Goal: Task Accomplishment & Management: Manage account settings

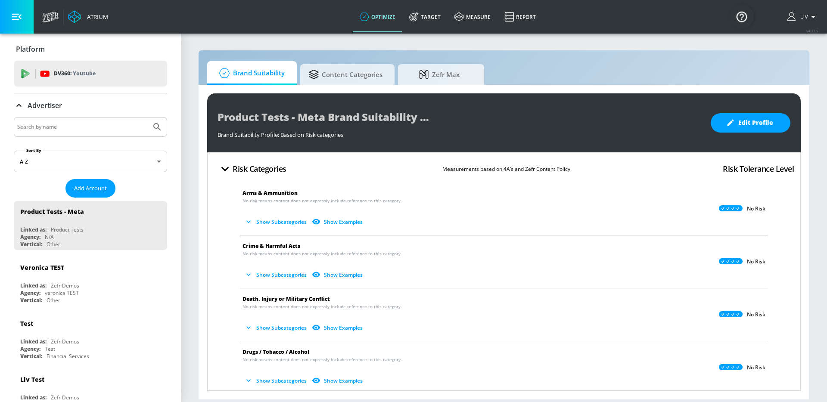
click at [108, 123] on input "Search by name" at bounding box center [82, 126] width 130 height 11
click at [148, 118] on button "Submit Search" at bounding box center [157, 127] width 19 height 19
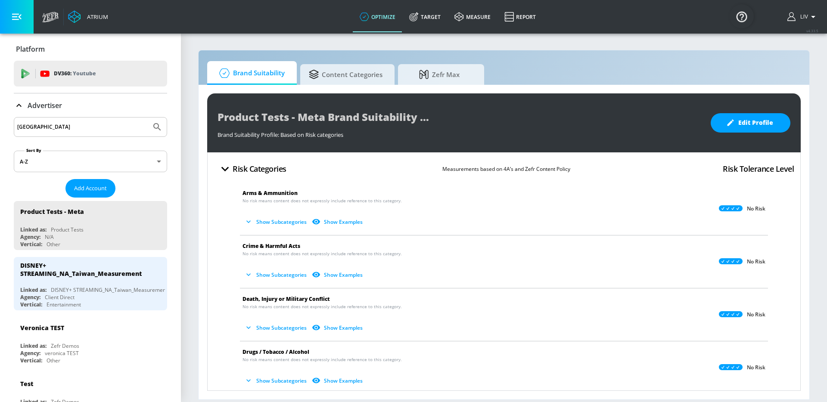
click at [74, 120] on div "[GEOGRAPHIC_DATA]" at bounding box center [90, 127] width 153 height 20
click at [73, 125] on input "[GEOGRAPHIC_DATA]" at bounding box center [82, 126] width 130 height 11
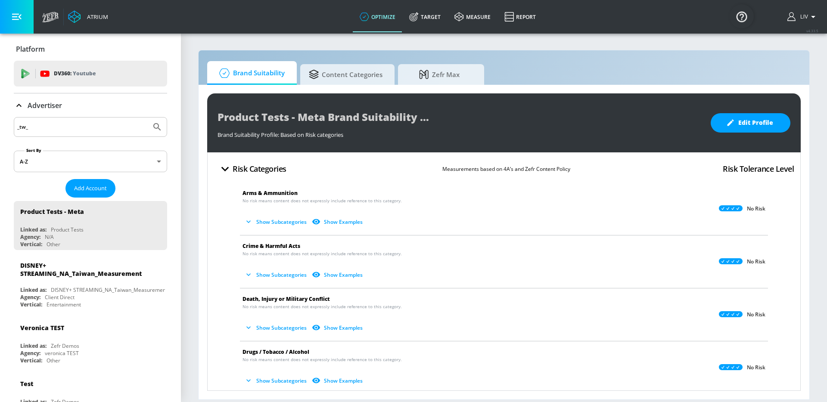
type input "_tw_"
click at [148, 118] on button "Submit Search" at bounding box center [157, 127] width 19 height 19
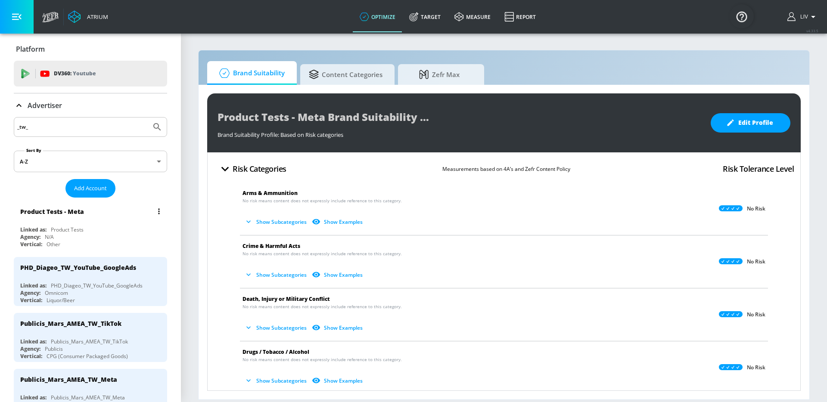
scroll to position [73, 0]
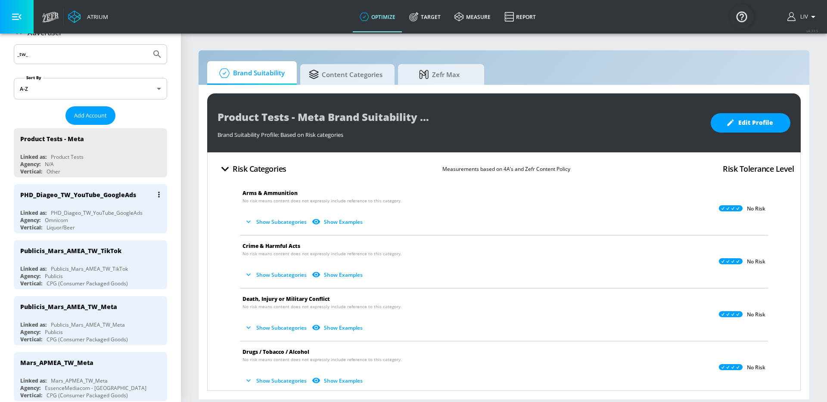
click at [118, 208] on div "PHD_Diageo_TW_YouTube_GoogleAds Linked as: PHD_Diageo_TW_YouTube_GoogleAds Agen…" at bounding box center [90, 208] width 153 height 49
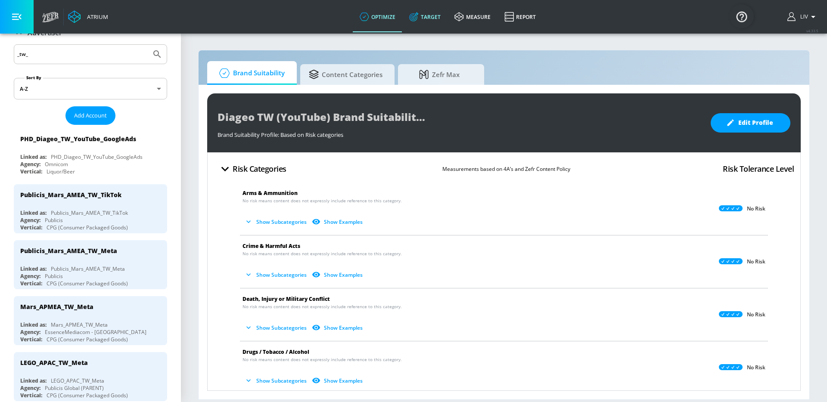
click at [408, 19] on link "Target" at bounding box center [424, 16] width 45 height 31
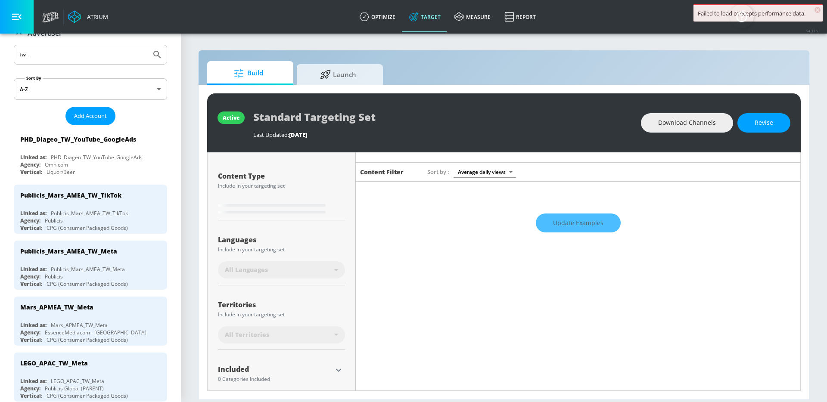
scroll to position [90, 0]
click at [123, 143] on div "PHD_Diageo_TW_YouTube_GoogleAds" at bounding box center [92, 139] width 145 height 21
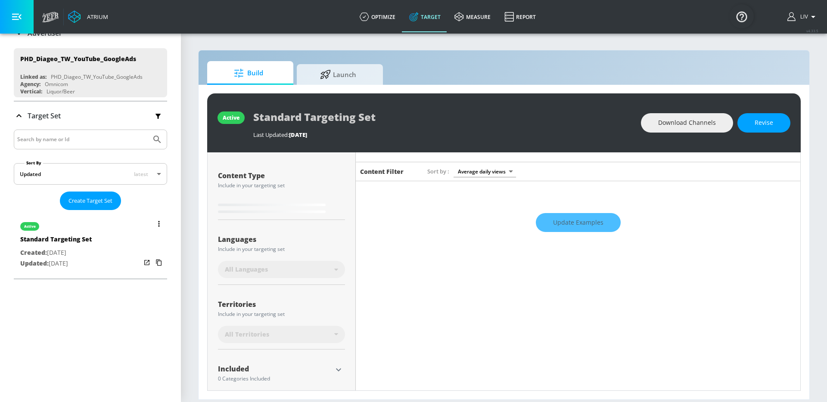
click at [141, 247] on div "list of Target Set" at bounding box center [153, 243] width 24 height 59
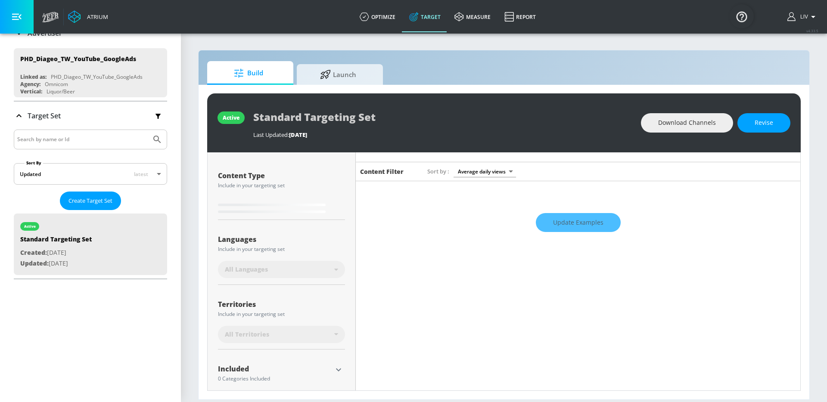
scroll to position [3, 0]
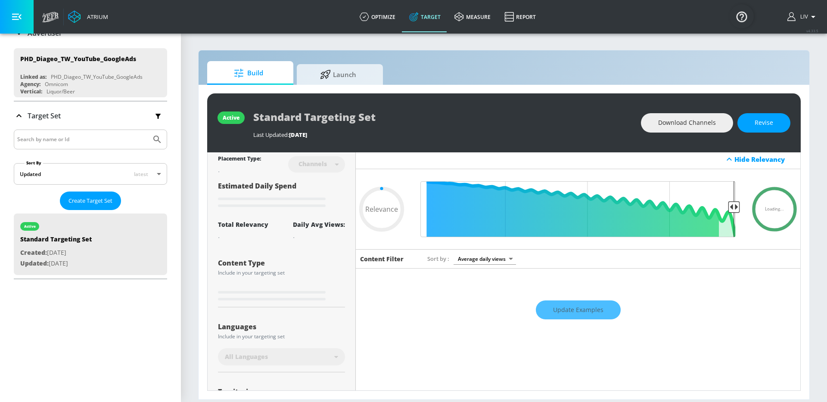
type input "0.7"
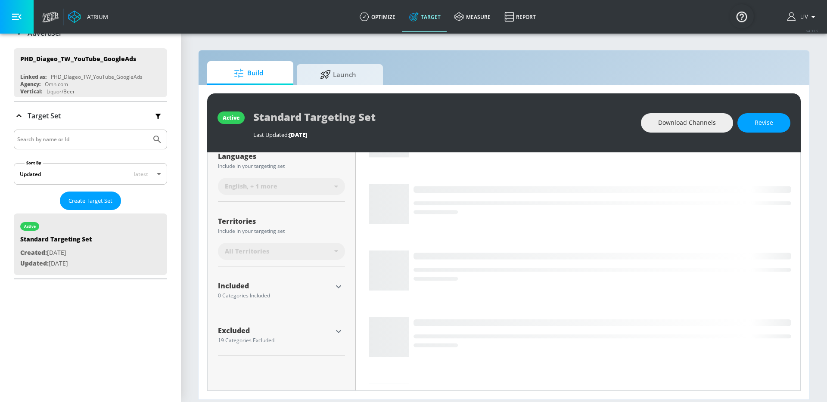
scroll to position [143, 0]
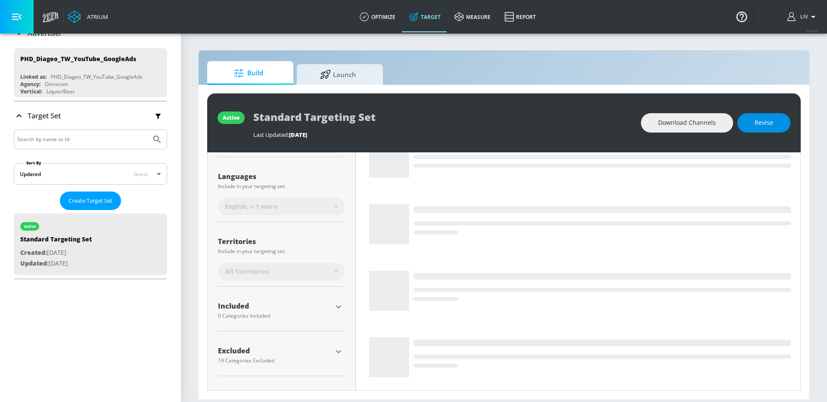
click at [755, 126] on span "Revise" at bounding box center [763, 123] width 19 height 11
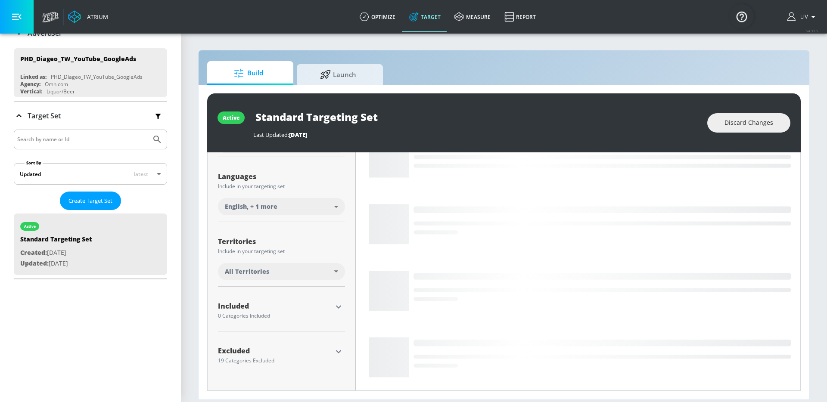
click at [310, 265] on div "All Territories" at bounding box center [281, 271] width 127 height 17
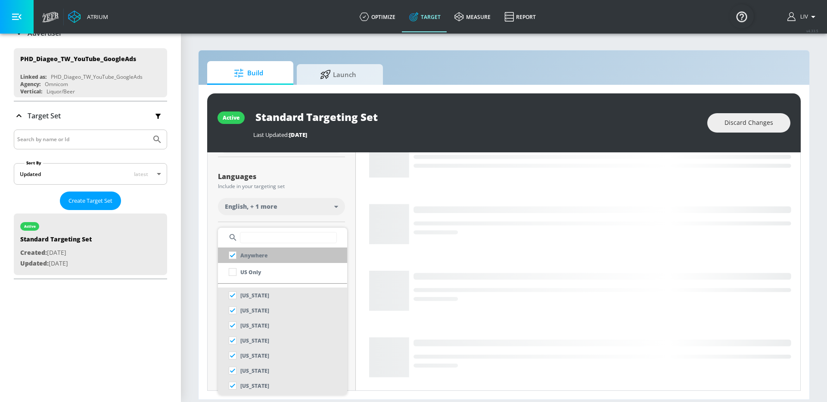
scroll to position [135, 0]
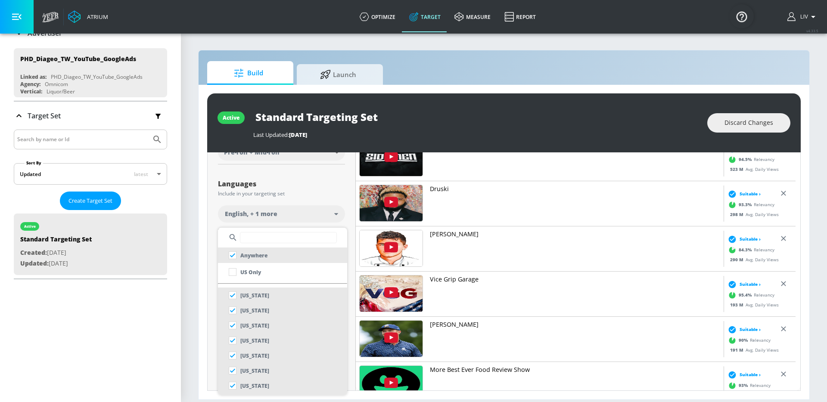
click at [217, 216] on div at bounding box center [413, 201] width 827 height 402
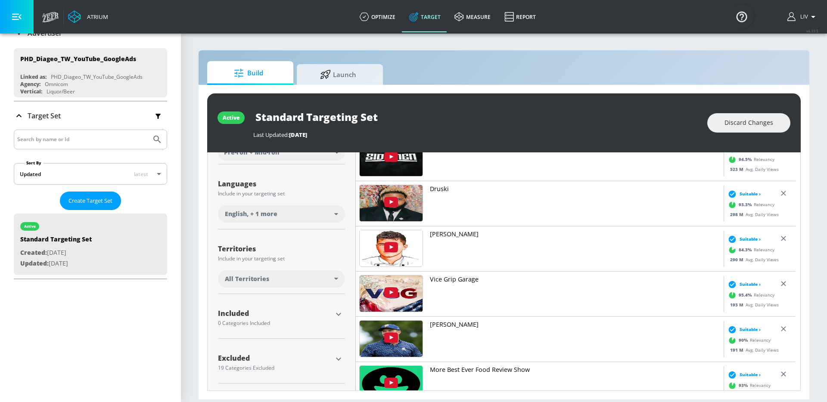
click at [311, 219] on div "English , + 1 more" at bounding box center [281, 213] width 127 height 17
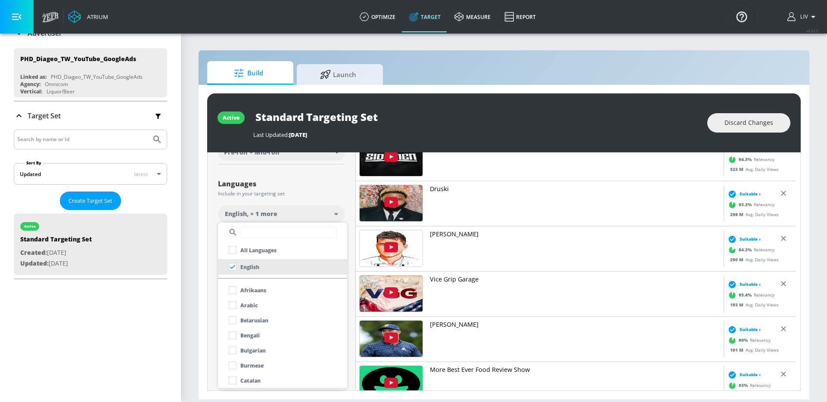
click at [214, 224] on div at bounding box center [413, 201] width 827 height 402
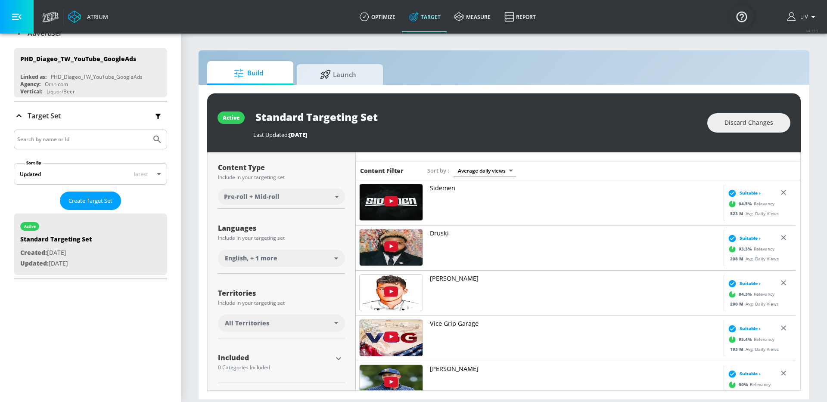
scroll to position [47, 0]
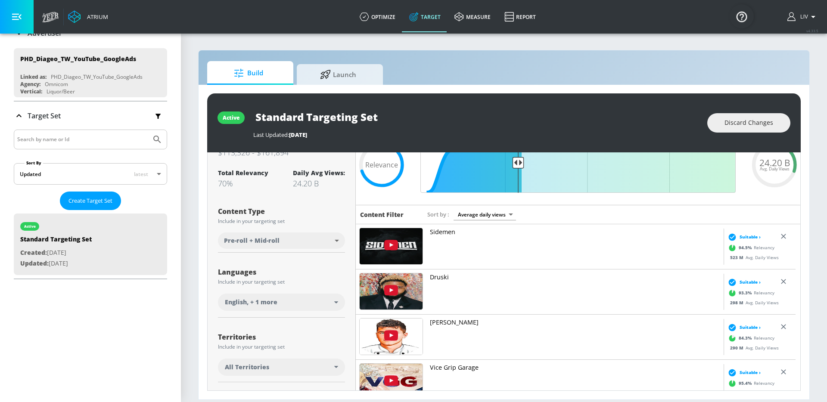
click at [307, 307] on div "English , + 1 more" at bounding box center [279, 302] width 109 height 9
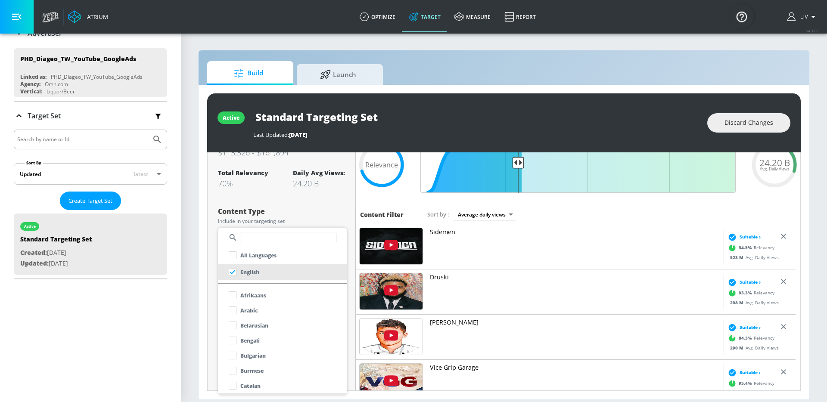
click at [264, 238] on input "text" at bounding box center [288, 237] width 97 height 11
type input "c"
click at [520, 126] on div at bounding box center [413, 201] width 827 height 402
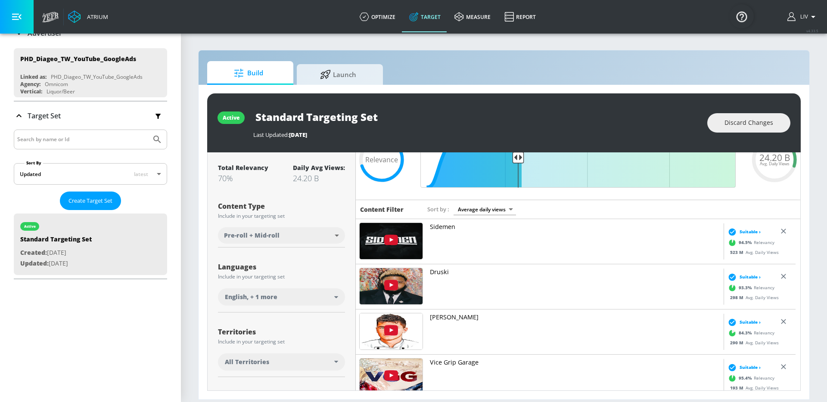
scroll to position [62, 0]
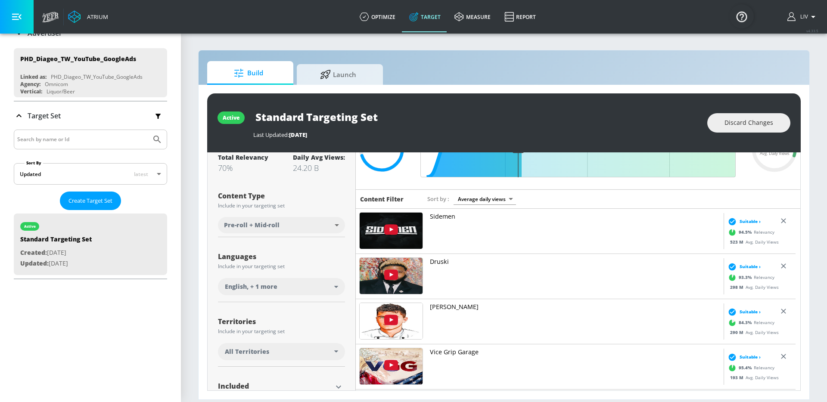
click at [287, 282] on div "English , + 1 more" at bounding box center [279, 286] width 109 height 9
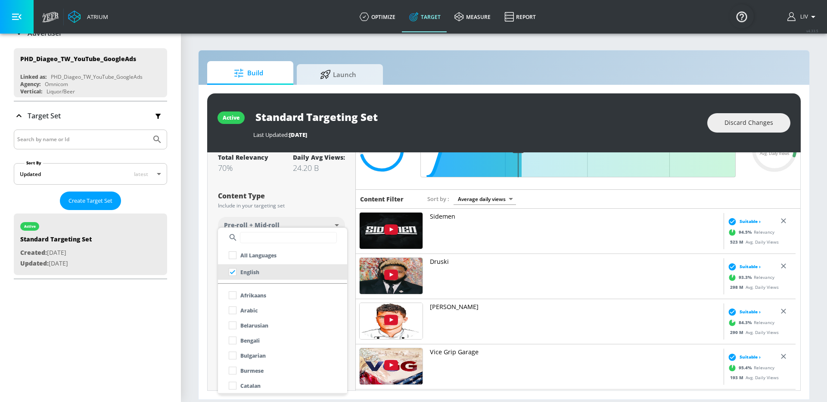
click at [343, 197] on div at bounding box center [413, 201] width 827 height 402
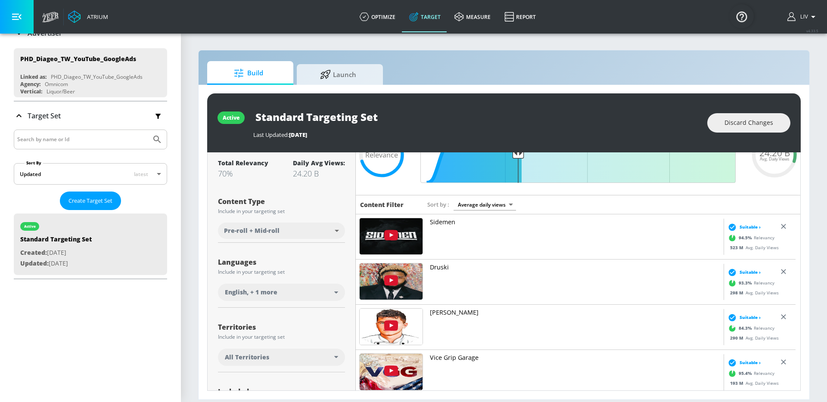
scroll to position [135, 0]
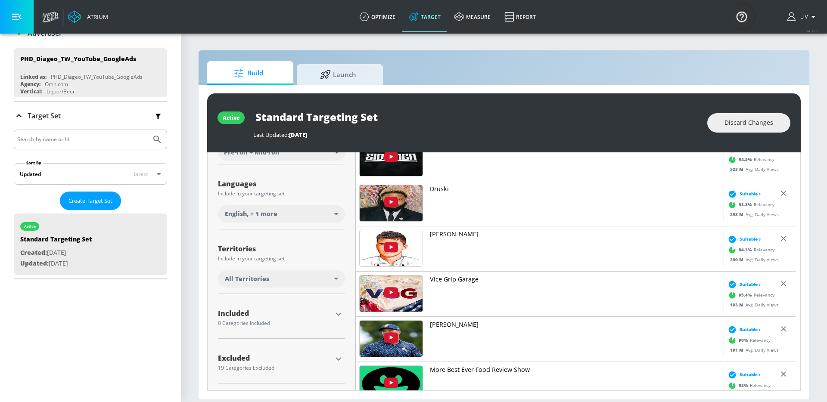
click at [306, 214] on div "English , + 1 more" at bounding box center [279, 214] width 109 height 9
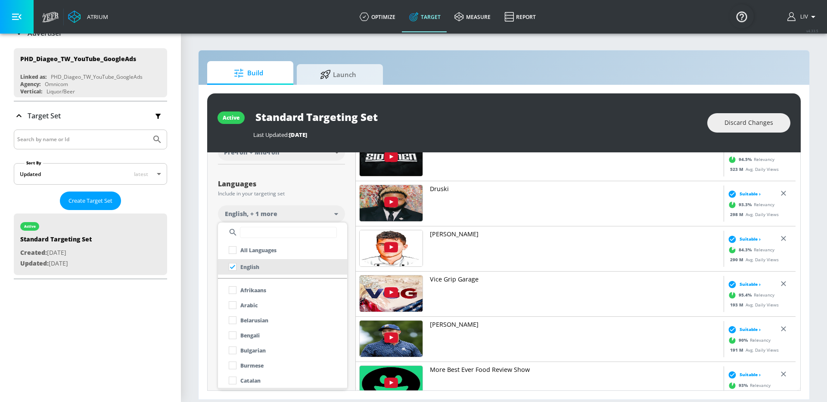
click at [292, 235] on input "text" at bounding box center [288, 232] width 97 height 11
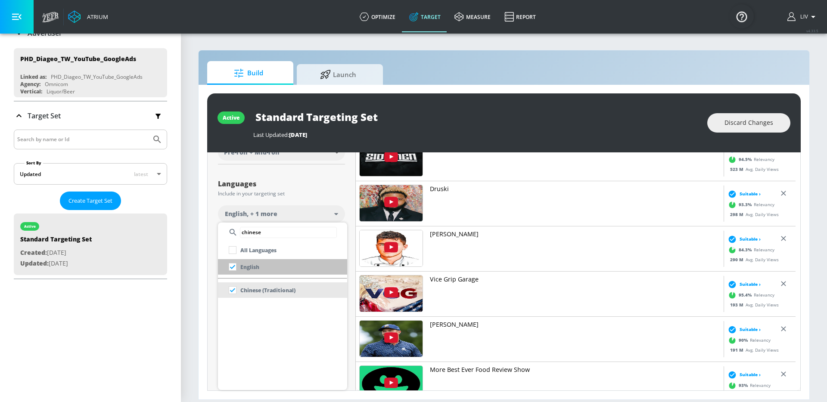
type input "chinese"
click at [274, 264] on li "English" at bounding box center [282, 267] width 129 height 16
checkbox input "false"
click at [327, 188] on div at bounding box center [413, 201] width 827 height 402
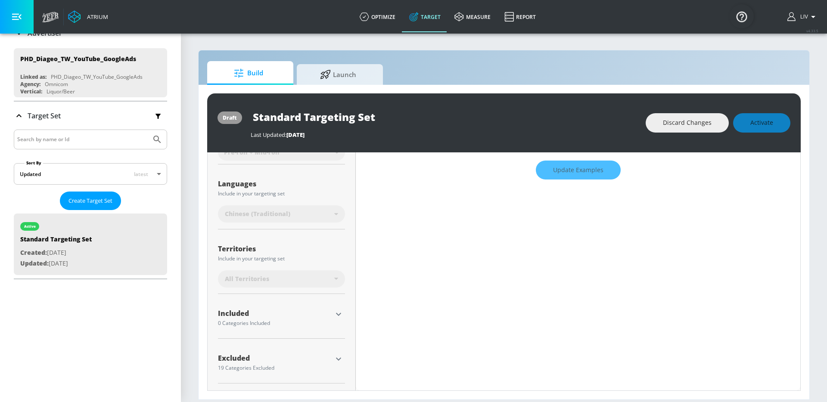
scroll to position [0, 0]
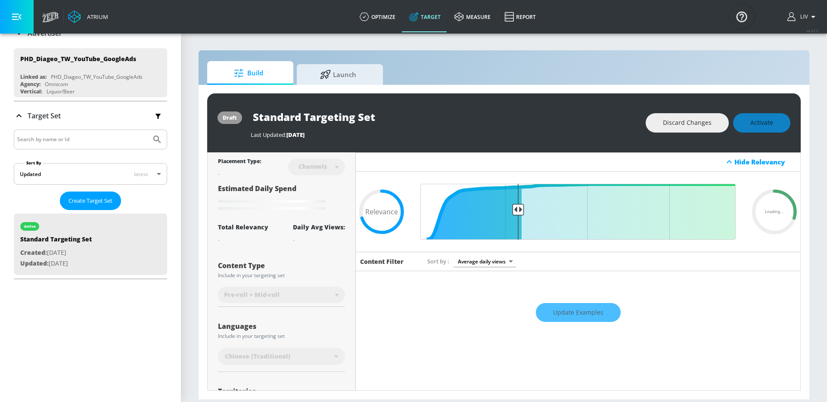
click at [542, 307] on div "Update Examples" at bounding box center [578, 313] width 444 height 30
click at [552, 313] on div "Update Examples" at bounding box center [578, 313] width 444 height 30
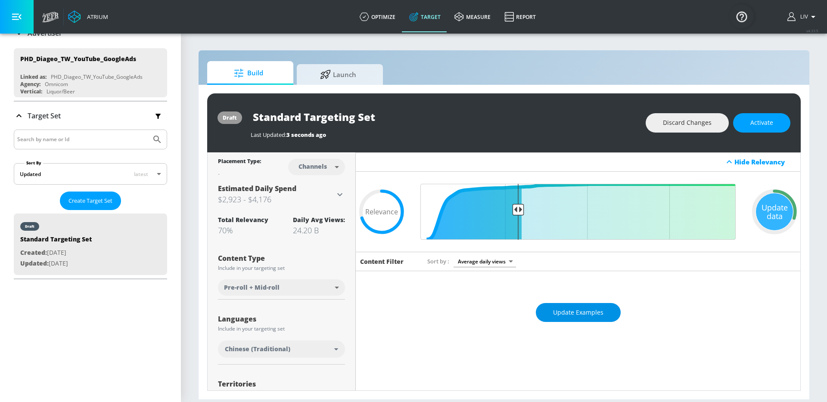
click at [565, 314] on span "Update Examples" at bounding box center [578, 312] width 50 height 11
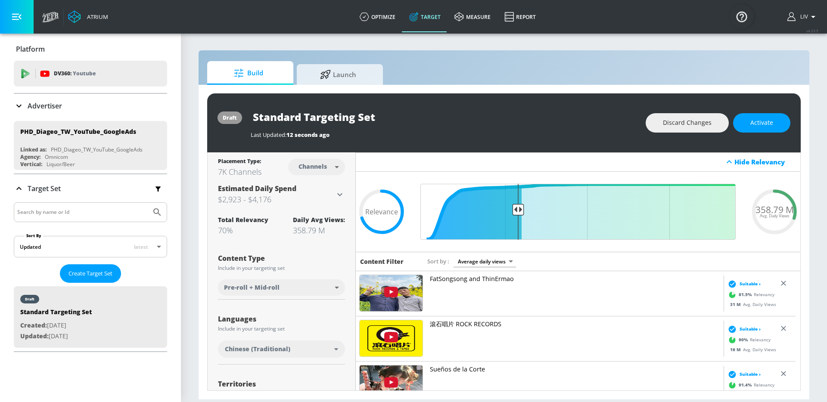
click at [50, 103] on p "Advertiser" at bounding box center [45, 105] width 34 height 9
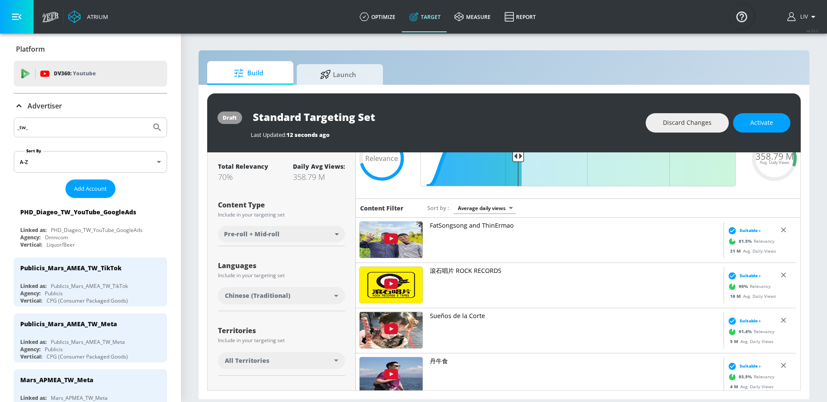
scroll to position [103, 0]
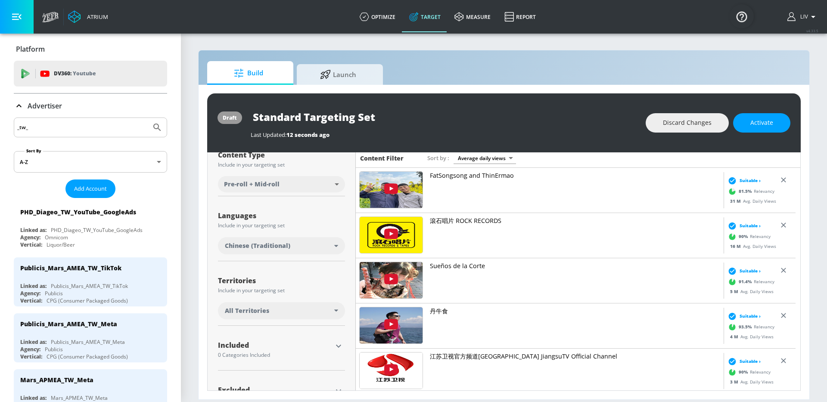
click at [320, 312] on div "All Territories" at bounding box center [279, 311] width 109 height 9
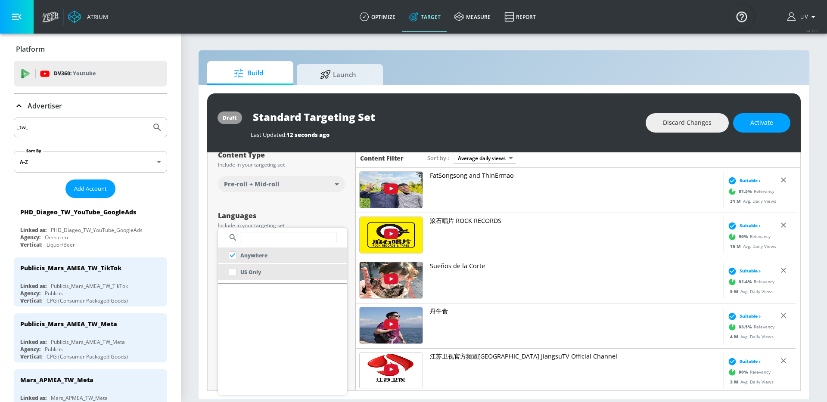
scroll to position [1122, 0]
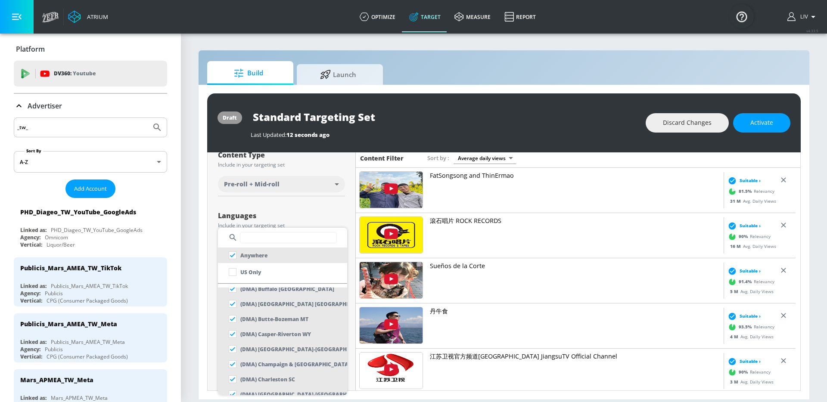
click at [276, 236] on input "text" at bounding box center [288, 237] width 97 height 11
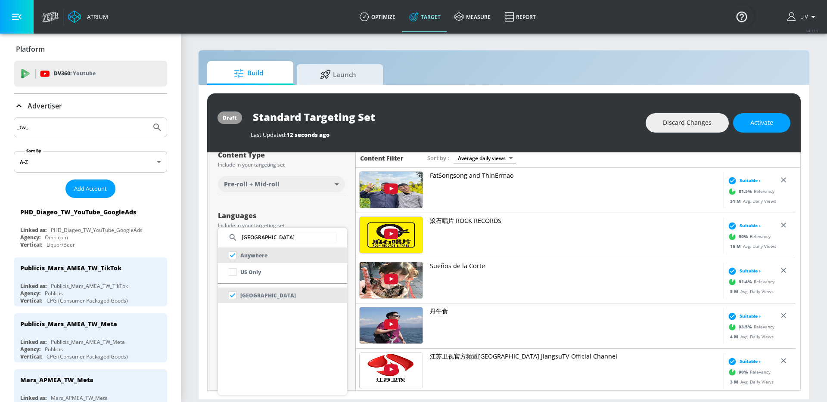
type input "[GEOGRAPHIC_DATA]"
click at [670, 121] on div at bounding box center [413, 201] width 827 height 402
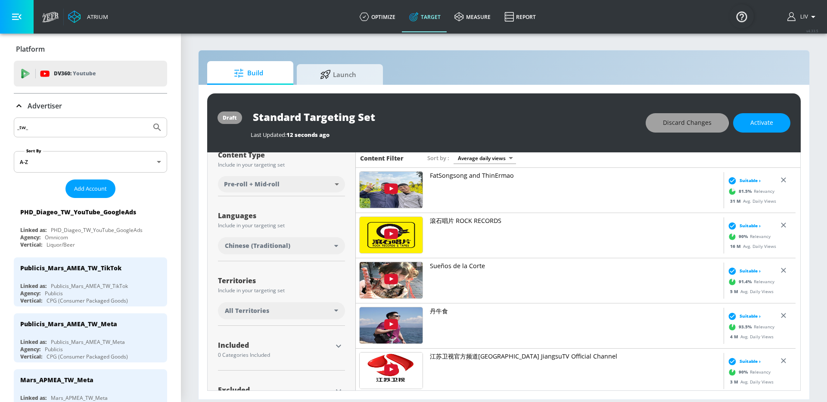
click at [669, 122] on span "Discard Changes" at bounding box center [687, 123] width 49 height 11
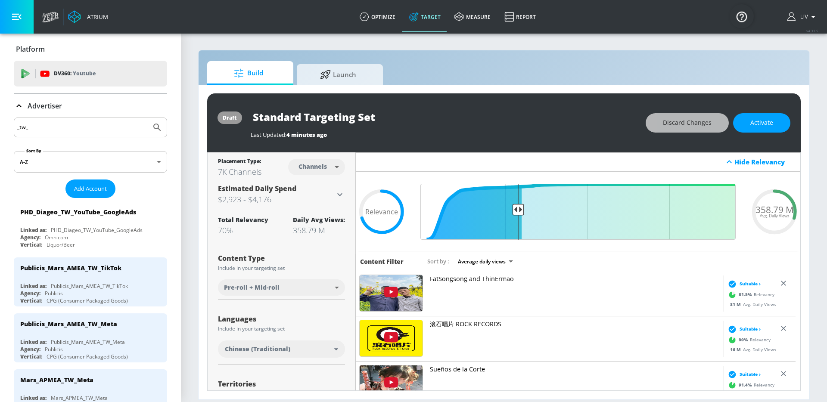
click at [704, 124] on div "Discard Changes Activate" at bounding box center [718, 122] width 145 height 19
click at [564, 129] on div "Last Updated: 4 minutes ago" at bounding box center [444, 133] width 386 height 12
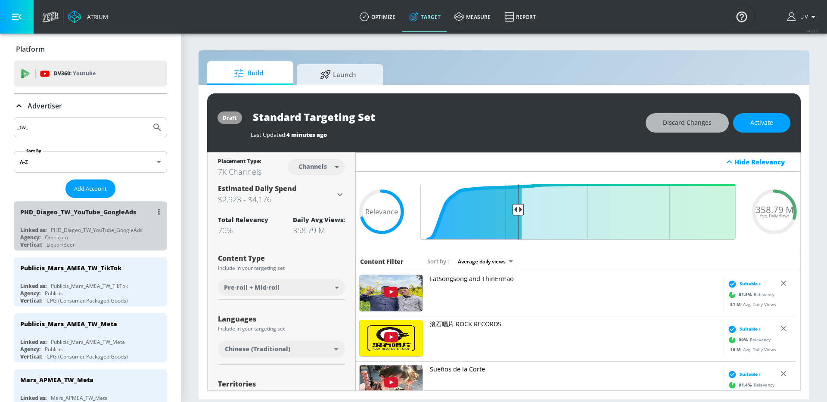
click at [106, 237] on div "Agency: Omnicom" at bounding box center [92, 237] width 145 height 7
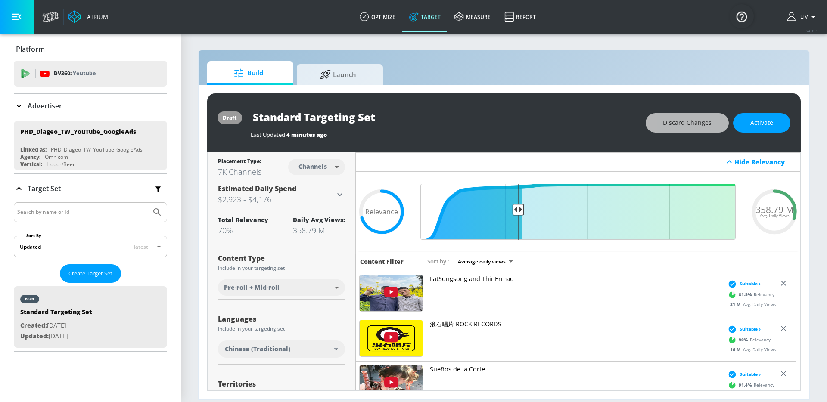
click at [118, 270] on div "Publicis_Mars_AMEA_TW_TikTok" at bounding box center [70, 268] width 101 height 8
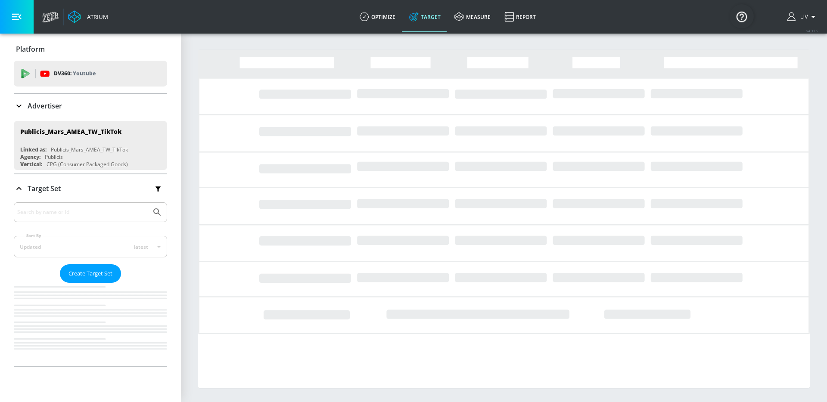
click at [99, 221] on div "Publicis_Mars_AMEA_TW_TikTok" at bounding box center [92, 212] width 145 height 21
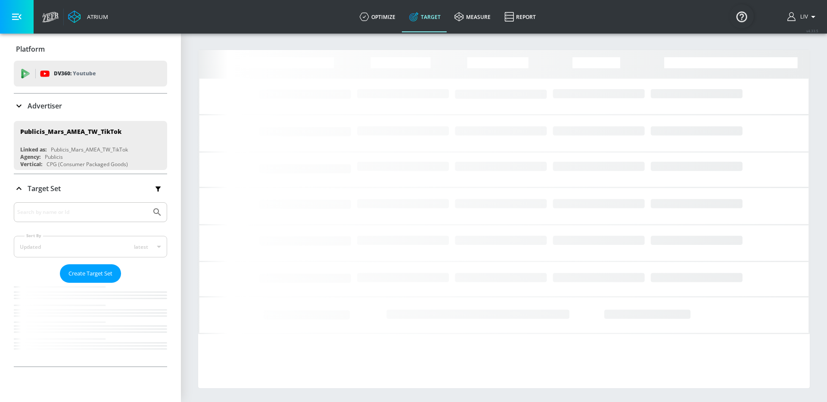
click at [65, 104] on div "Advertiser" at bounding box center [90, 106] width 153 height 10
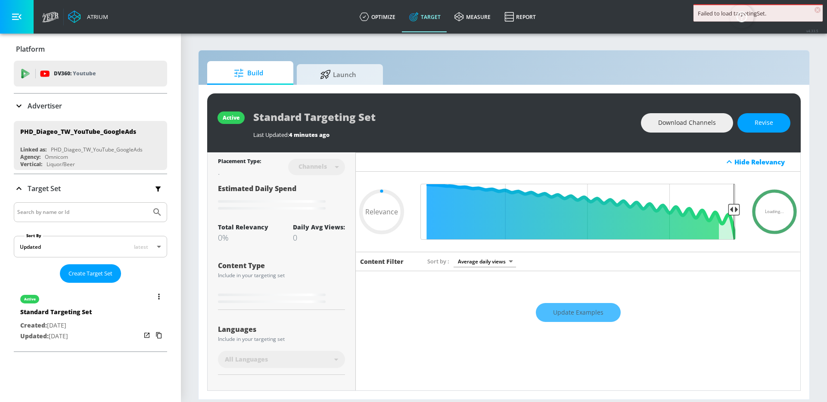
click at [124, 316] on div "active Standard Targeting Set Created: [DATE] Updated: [DATE]" at bounding box center [90, 317] width 153 height 62
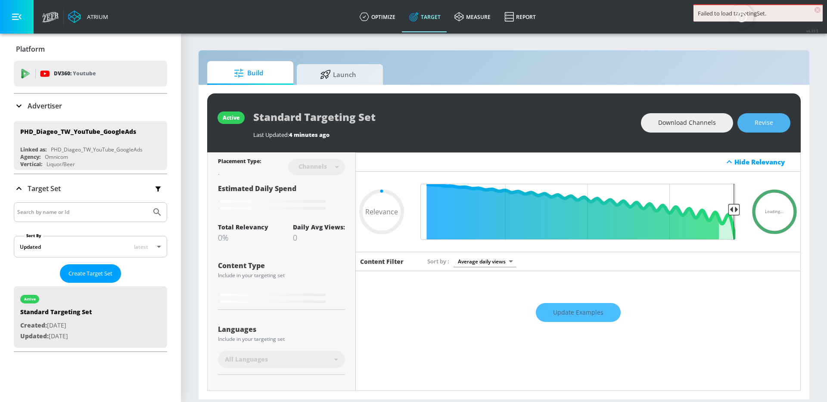
click at [764, 128] on button "Revise" at bounding box center [763, 122] width 53 height 19
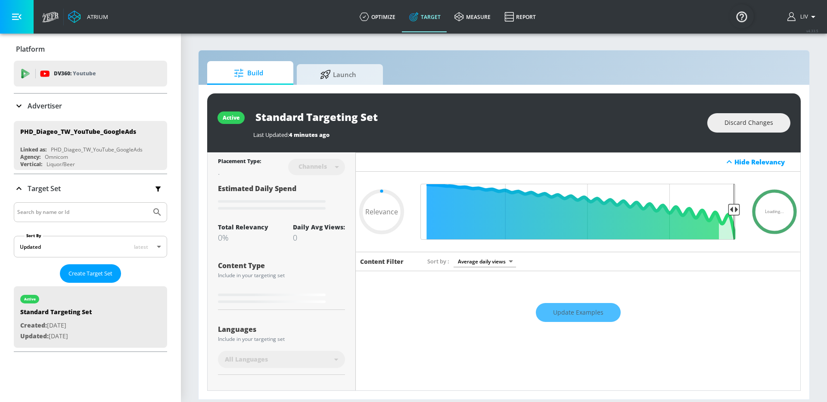
type input "0.7"
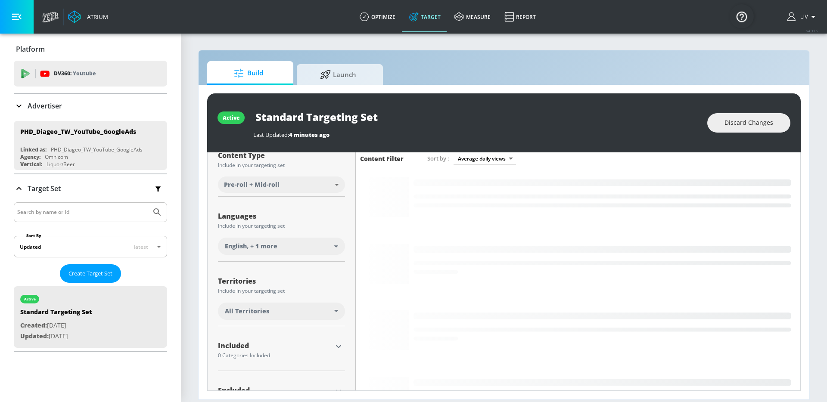
scroll to position [111, 0]
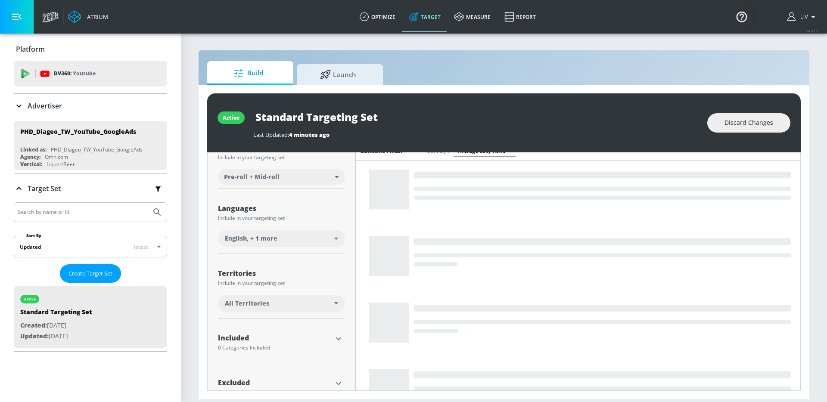
click at [312, 299] on div "All Territories" at bounding box center [279, 303] width 109 height 9
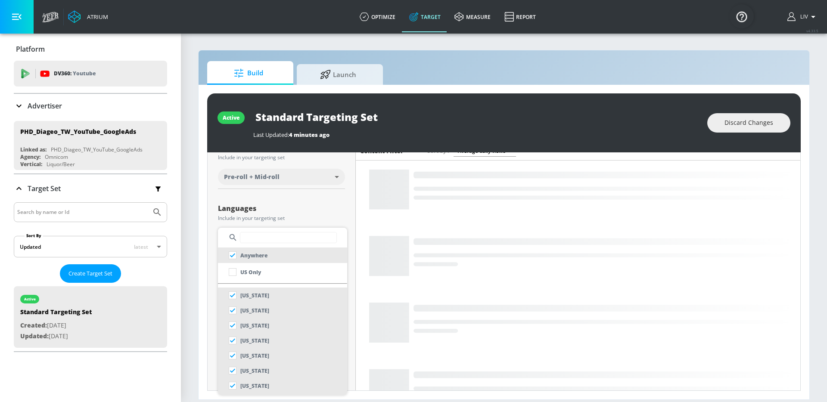
click at [292, 239] on input "text" at bounding box center [288, 237] width 97 height 11
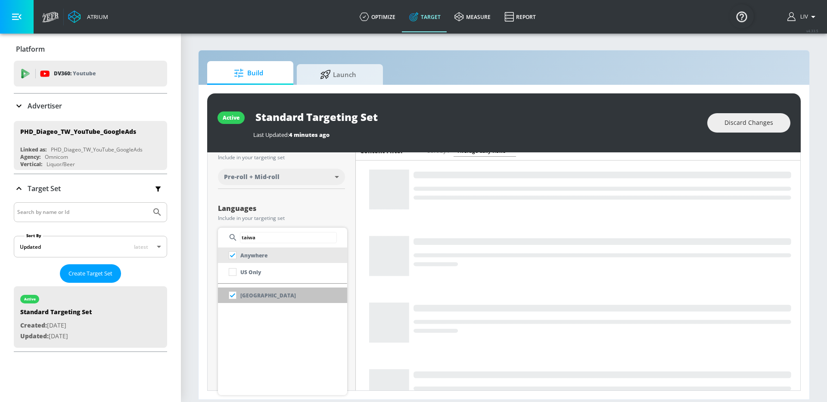
type input "taiwa"
click at [299, 295] on li "[GEOGRAPHIC_DATA]" at bounding box center [282, 296] width 129 height 16
checkbox input "false"
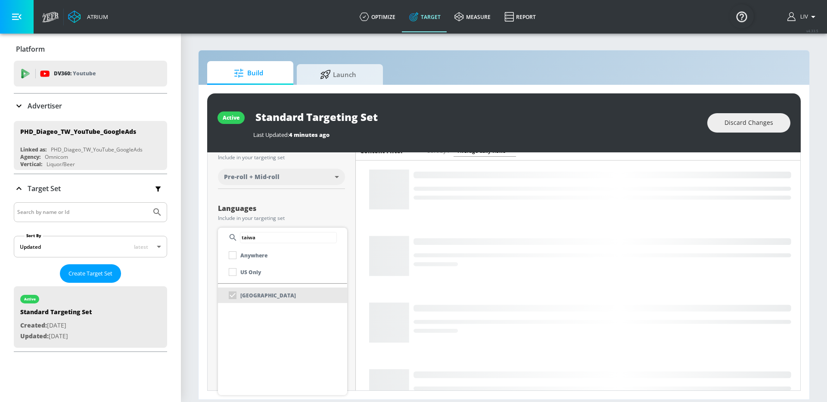
click at [334, 204] on div at bounding box center [413, 201] width 827 height 402
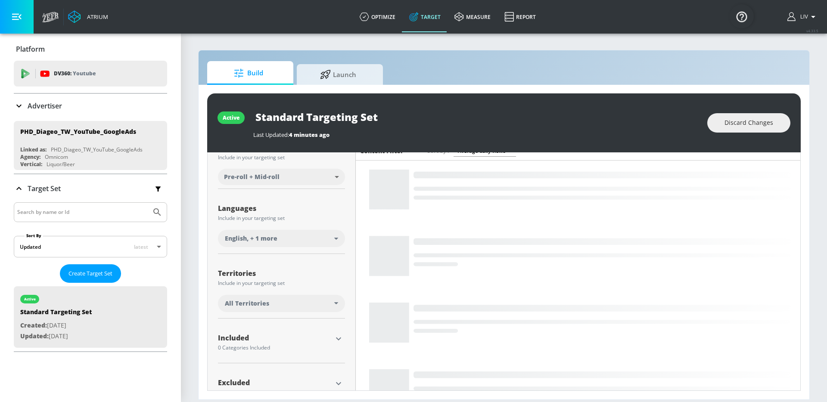
click at [325, 309] on div "All Territories" at bounding box center [281, 303] width 127 height 17
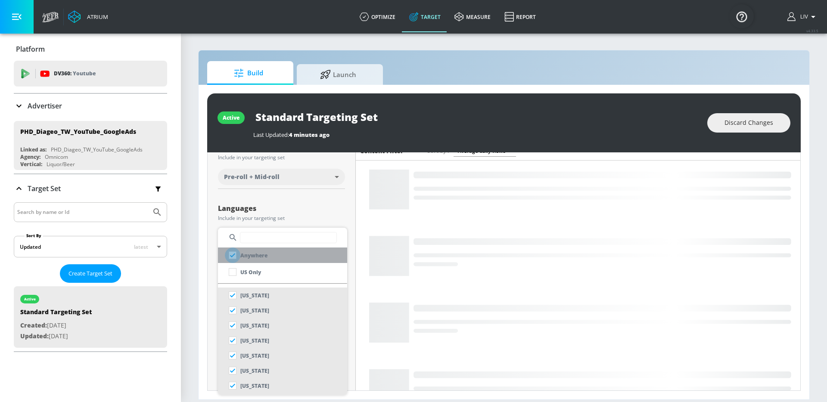
click at [238, 257] on input "checkbox" at bounding box center [233, 256] width 16 height 16
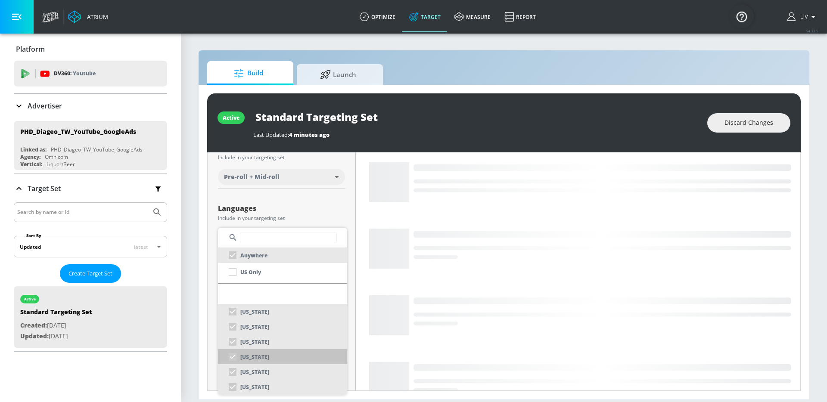
scroll to position [0, 0]
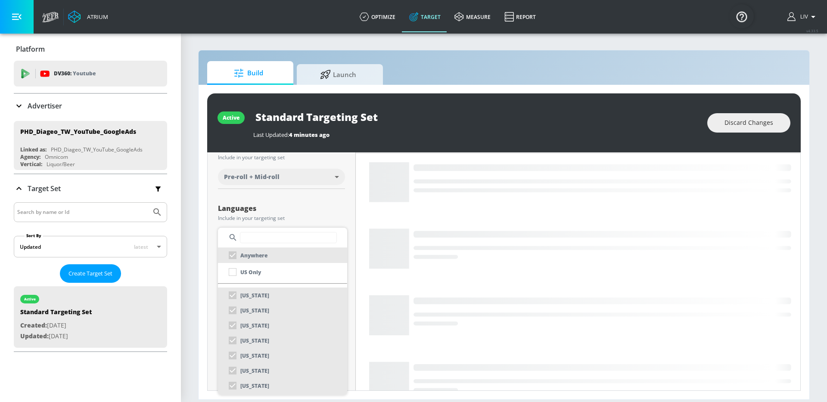
checkbox input "false"
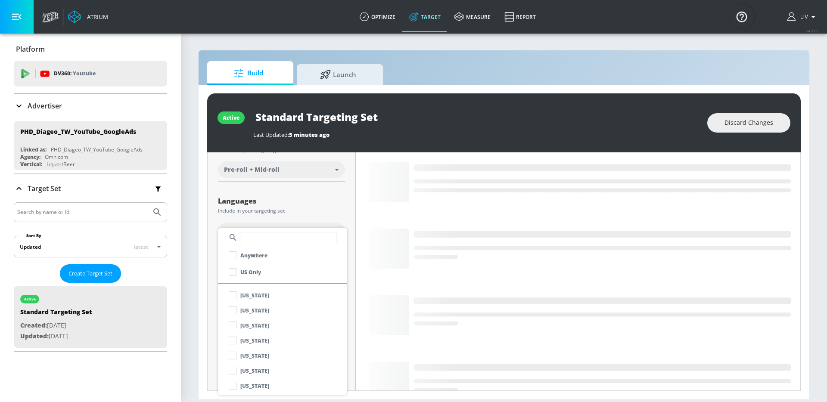
scroll to position [111, 0]
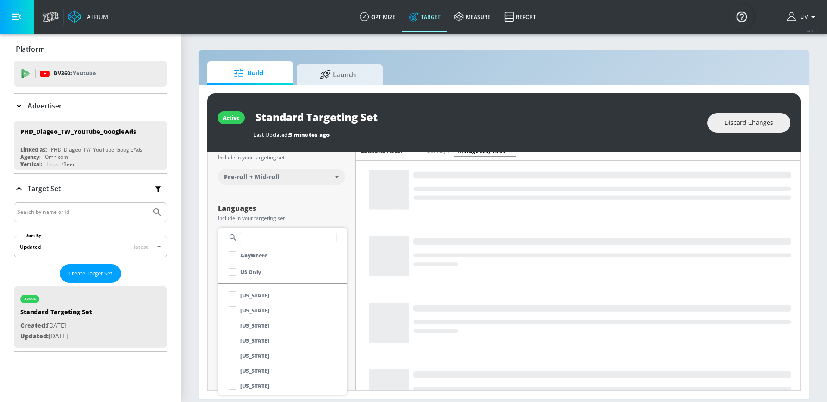
click at [293, 242] on input "text" at bounding box center [288, 237] width 97 height 11
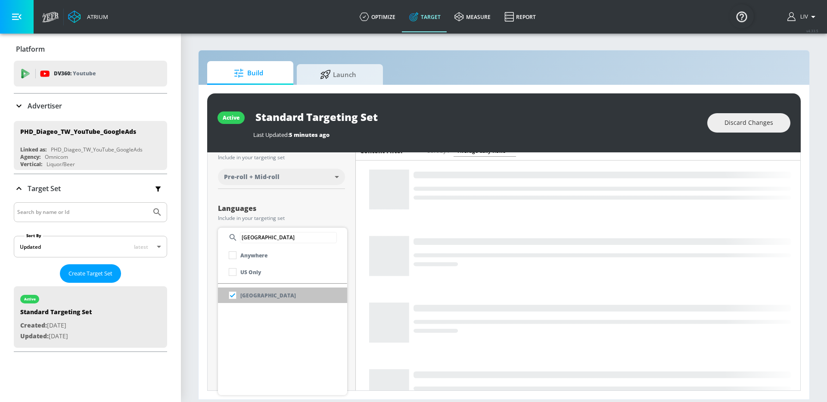
type input "[GEOGRAPHIC_DATA]"
click at [306, 296] on li "[GEOGRAPHIC_DATA]" at bounding box center [282, 296] width 129 height 16
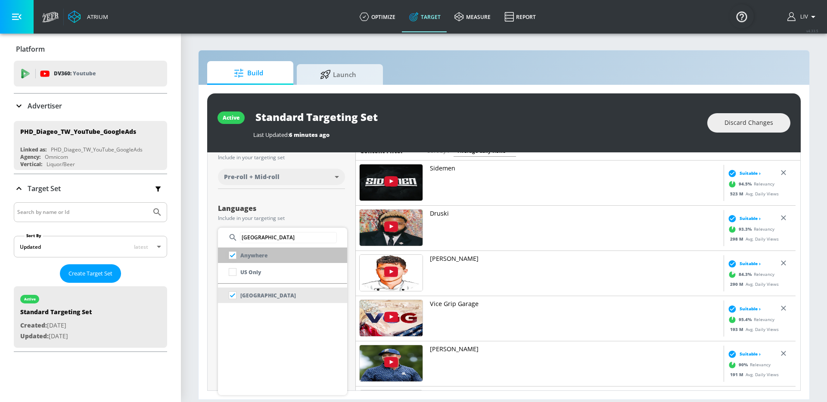
click at [234, 258] on input "checkbox" at bounding box center [233, 256] width 16 height 16
checkbox input "true"
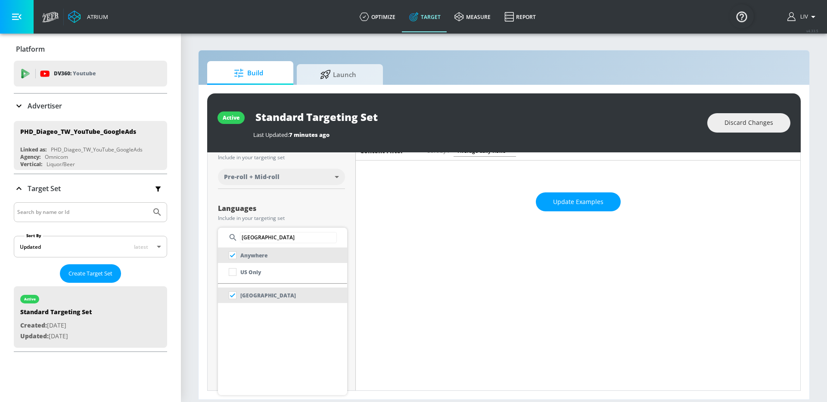
click at [283, 224] on div at bounding box center [413, 201] width 827 height 402
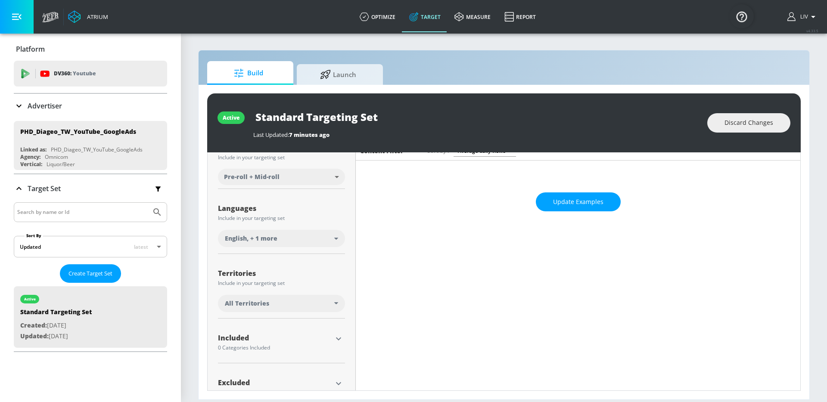
click at [282, 306] on div "All Territories" at bounding box center [279, 303] width 109 height 9
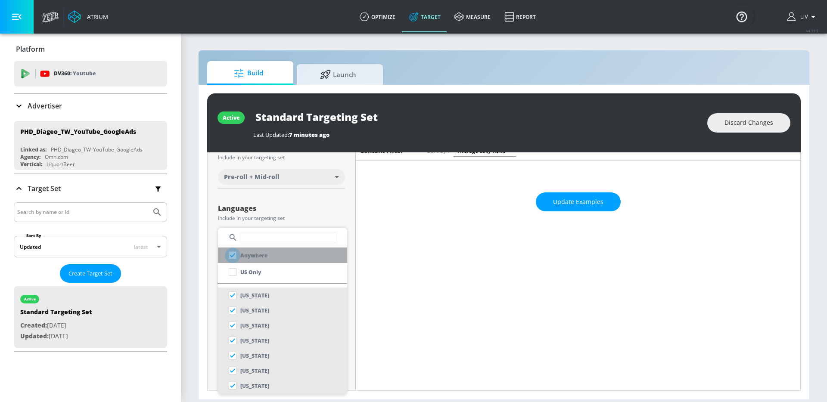
click at [236, 254] on input "checkbox" at bounding box center [233, 256] width 16 height 16
click at [248, 240] on input "text" at bounding box center [288, 237] width 97 height 11
click at [234, 255] on input "checkbox" at bounding box center [233, 256] width 16 height 16
checkbox input "true"
click at [278, 232] on input "text" at bounding box center [288, 237] width 97 height 11
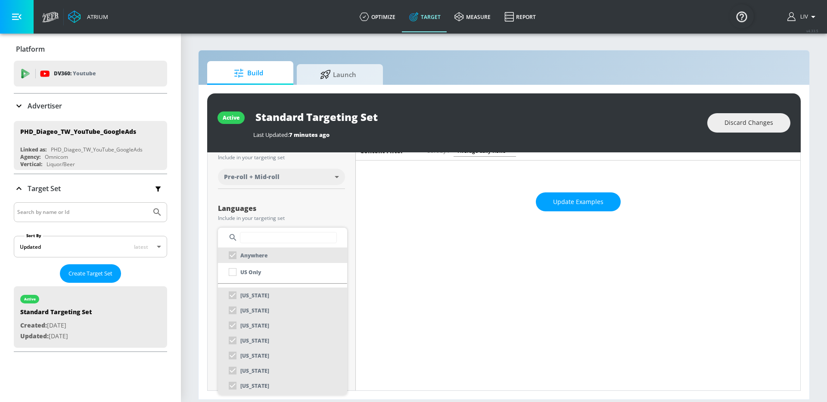
scroll to position [118, 0]
click at [313, 221] on div at bounding box center [413, 201] width 827 height 402
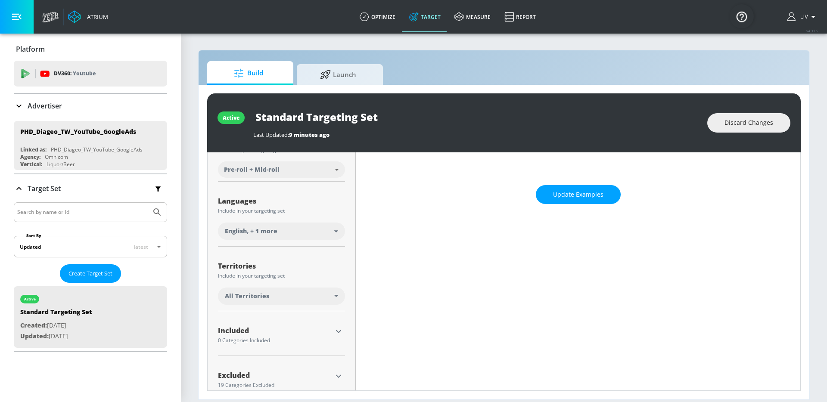
scroll to position [111, 0]
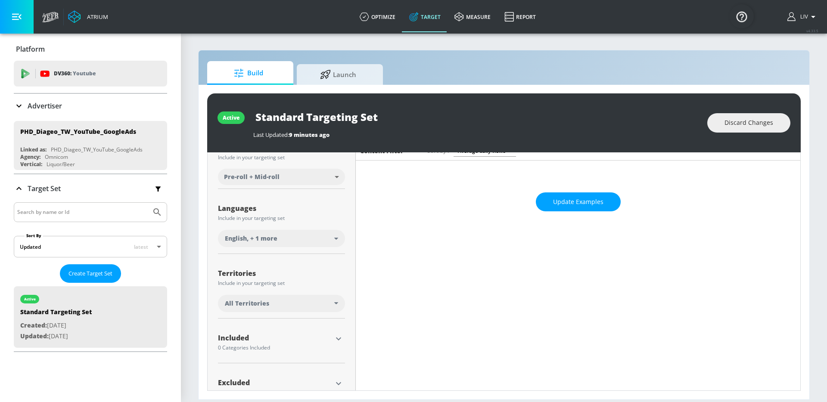
click at [317, 306] on div "All Territories" at bounding box center [279, 303] width 109 height 9
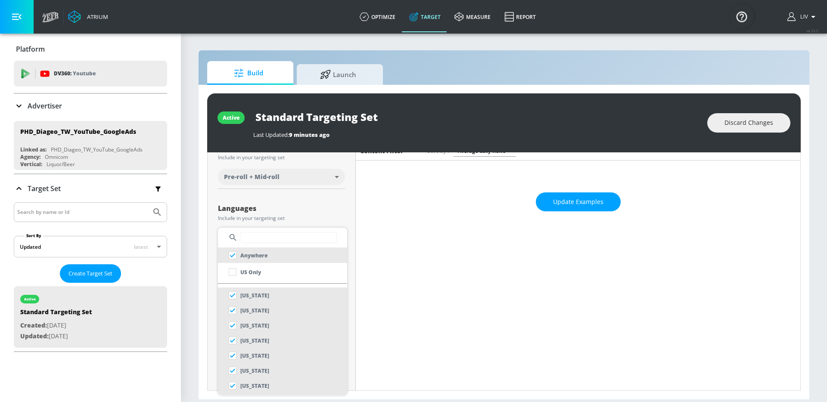
click at [279, 239] on input "text" at bounding box center [288, 237] width 97 height 11
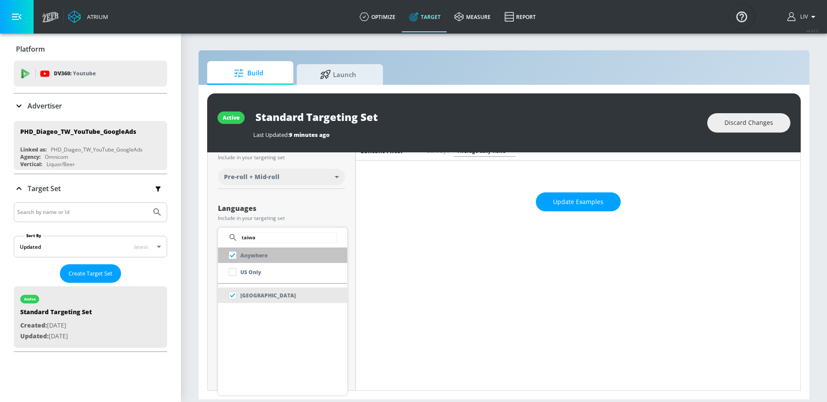
type input "taiwa"
click at [232, 255] on input "checkbox" at bounding box center [233, 256] width 16 height 16
click at [236, 256] on input "checkbox" at bounding box center [233, 256] width 16 height 16
checkbox input "true"
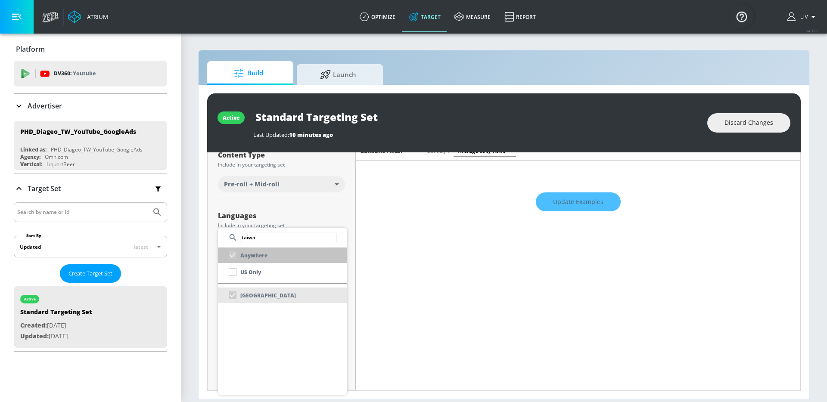
scroll to position [118, 0]
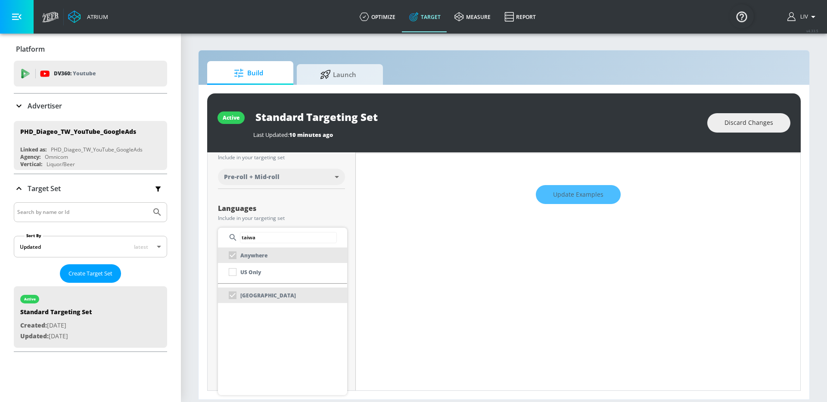
click at [280, 242] on input "taiwa" at bounding box center [288, 237] width 97 height 11
click at [286, 219] on div at bounding box center [413, 201] width 827 height 402
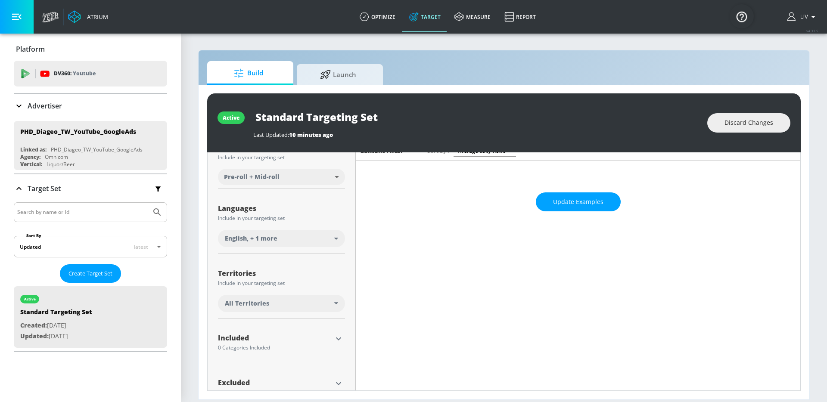
click at [316, 298] on div "All Territories" at bounding box center [281, 303] width 127 height 17
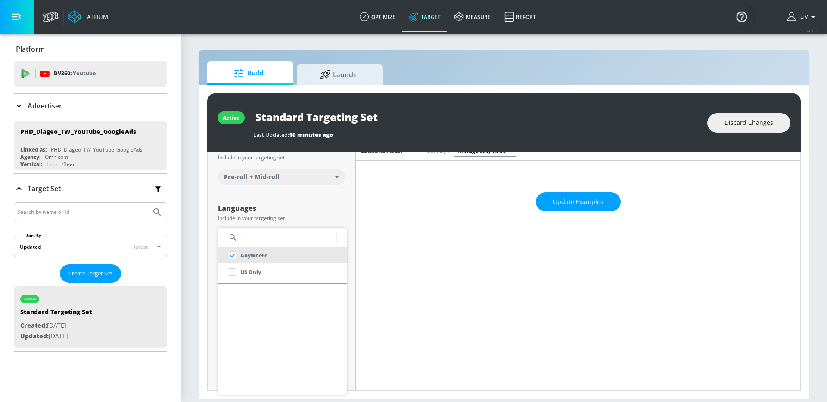
scroll to position [0, 0]
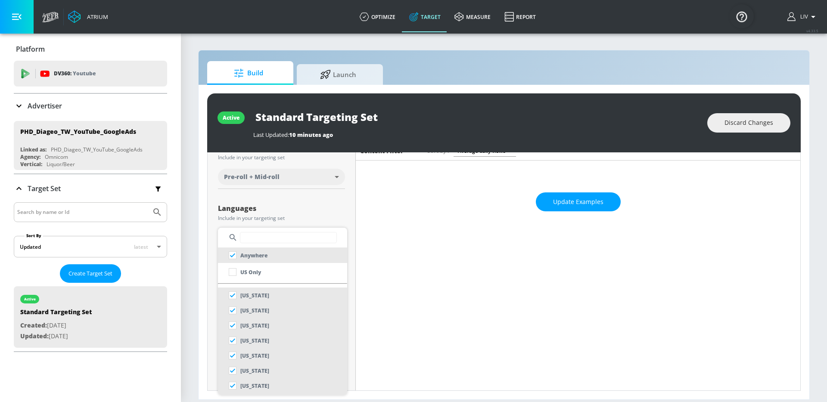
click at [249, 243] on input "text" at bounding box center [288, 237] width 97 height 11
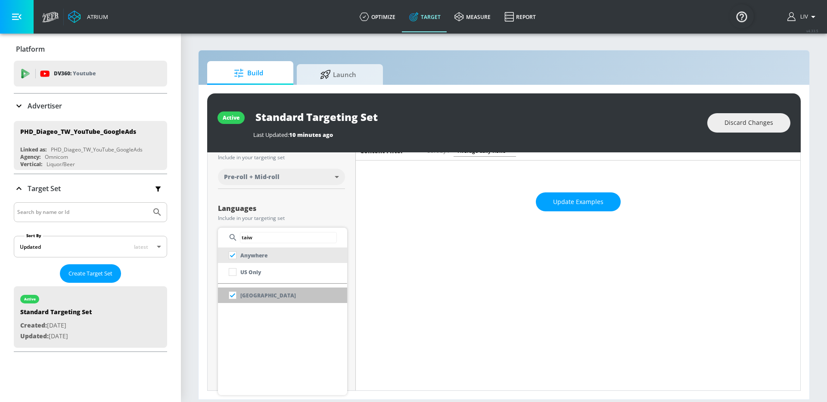
type input "taiw"
click at [241, 295] on p "[GEOGRAPHIC_DATA]" at bounding box center [268, 295] width 56 height 9
checkbox input "false"
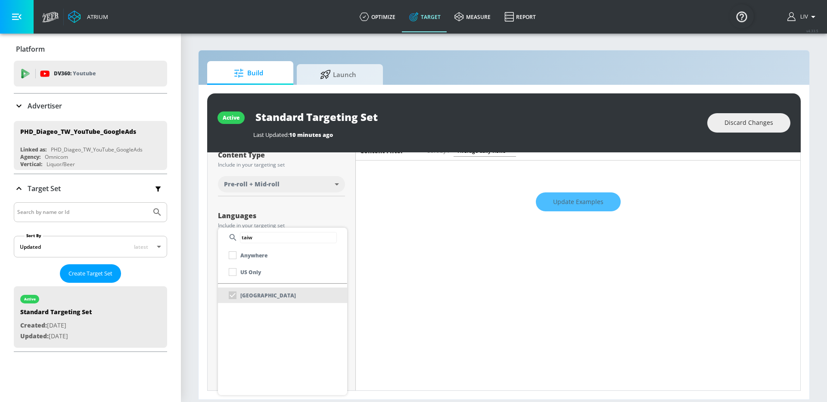
scroll to position [118, 0]
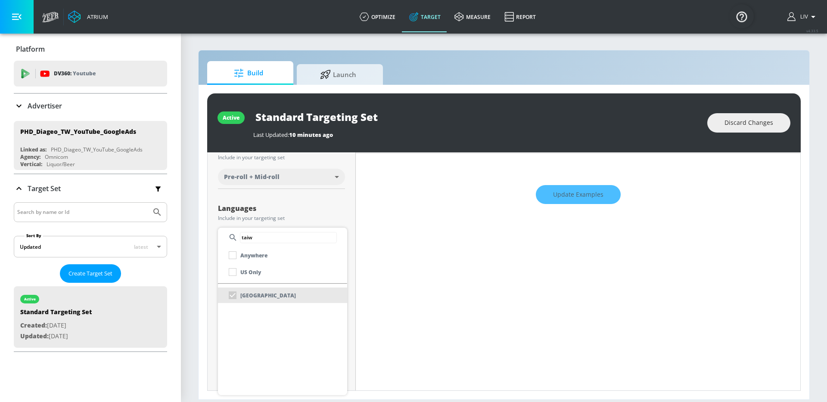
click at [326, 212] on div at bounding box center [413, 201] width 827 height 402
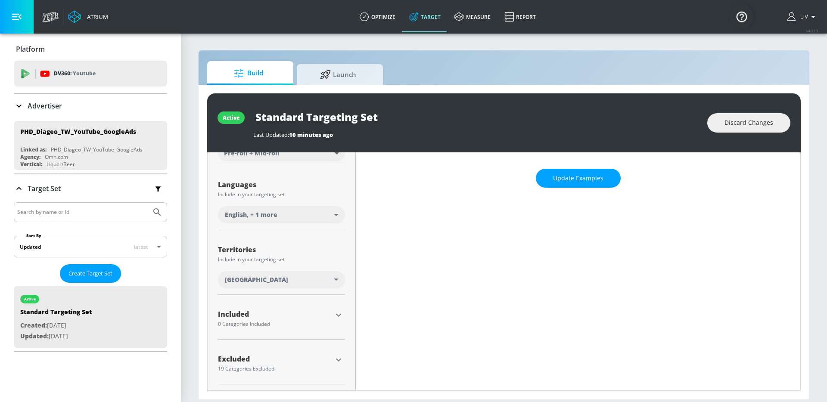
scroll to position [135, 0]
click at [314, 216] on div "English , + 1 more" at bounding box center [279, 214] width 109 height 9
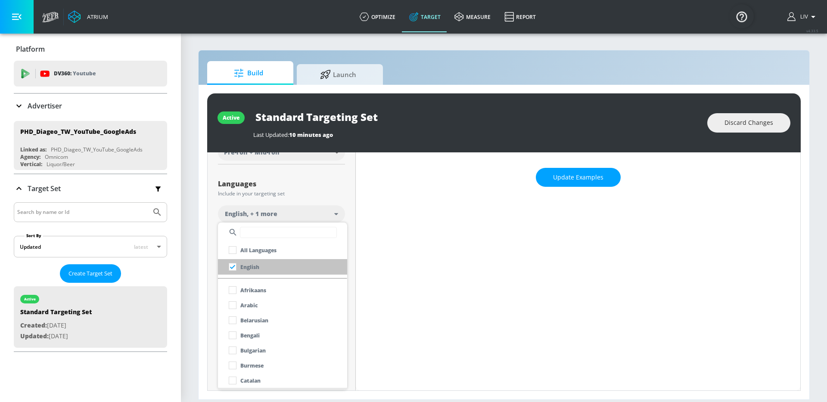
click at [242, 267] on p "English" at bounding box center [249, 267] width 19 height 9
checkbox input "false"
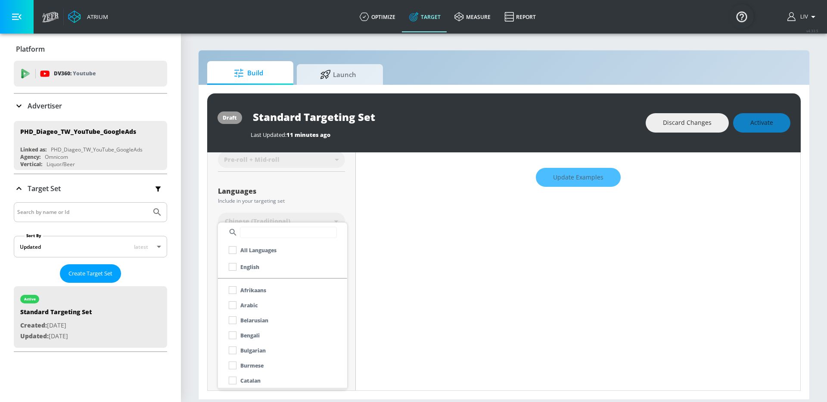
scroll to position [143, 0]
click at [356, 189] on div at bounding box center [413, 201] width 827 height 402
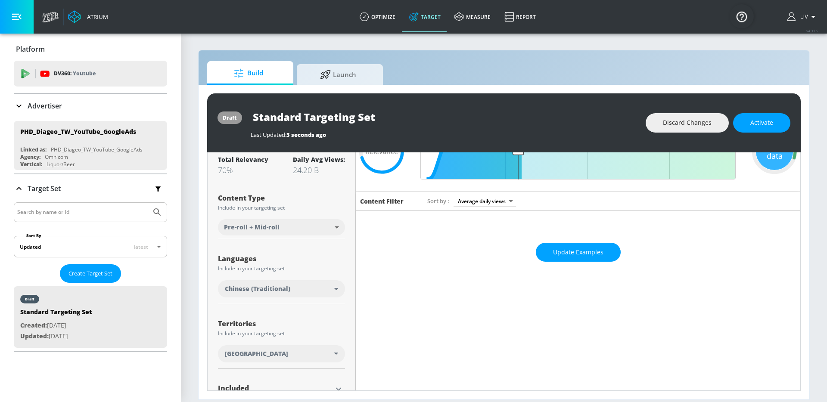
scroll to position [64, 0]
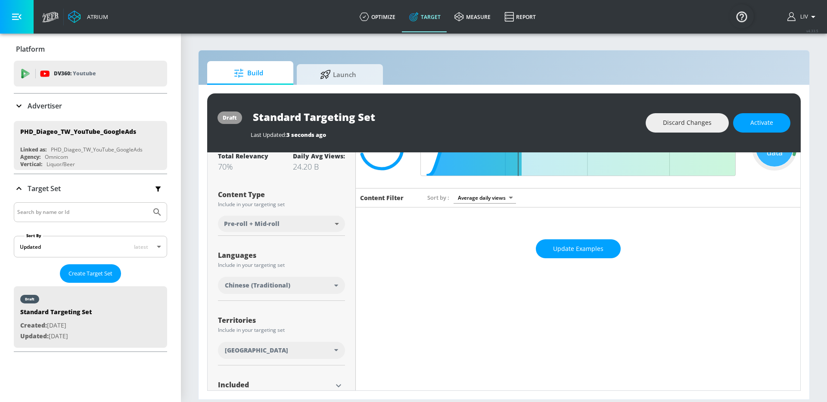
click at [312, 288] on div "Chinese (Traditional)" at bounding box center [279, 285] width 109 height 9
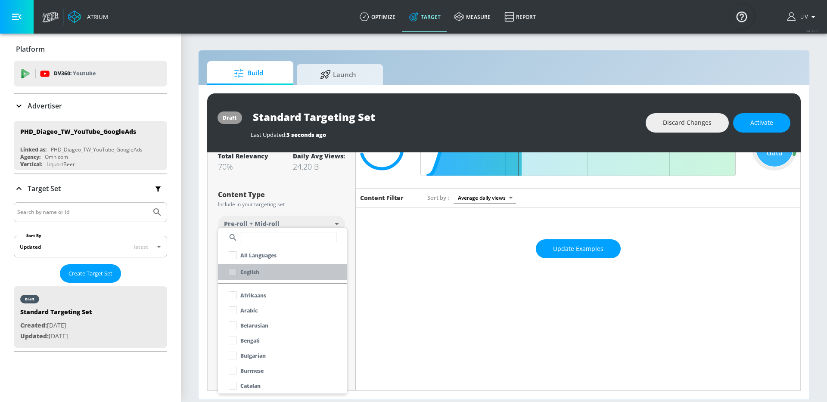
click at [262, 268] on li "English" at bounding box center [282, 272] width 129 height 16
checkbox input "true"
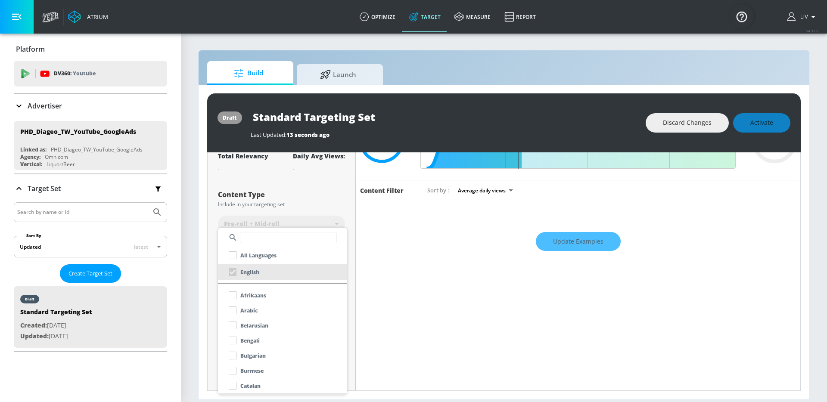
click at [324, 208] on div at bounding box center [413, 201] width 827 height 402
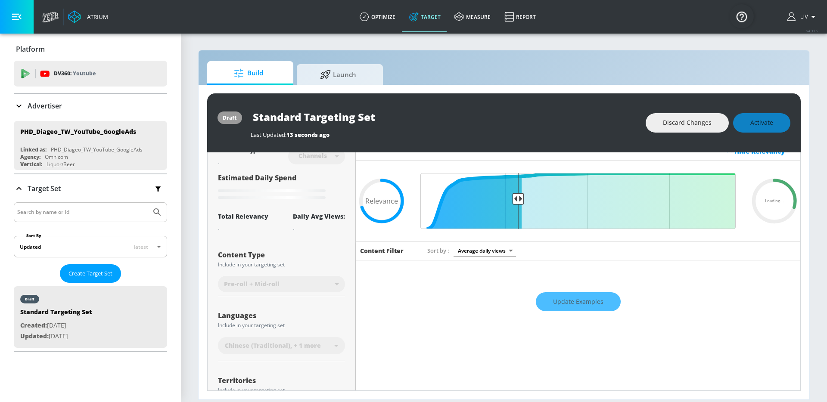
scroll to position [0, 0]
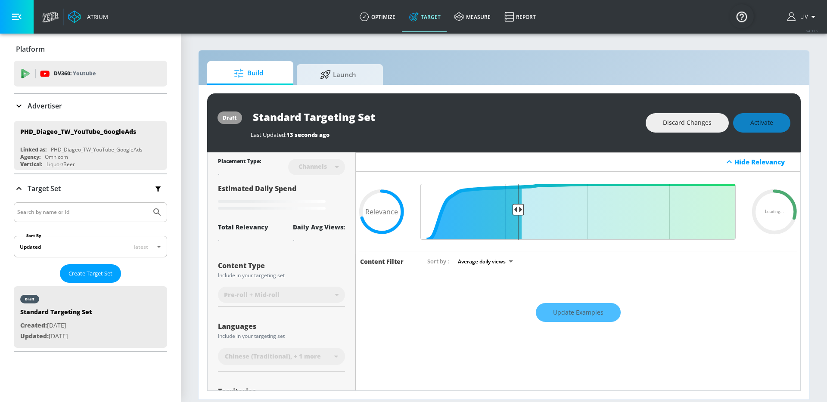
click at [548, 133] on div "Last Updated: 13 seconds ago" at bounding box center [444, 135] width 386 height 8
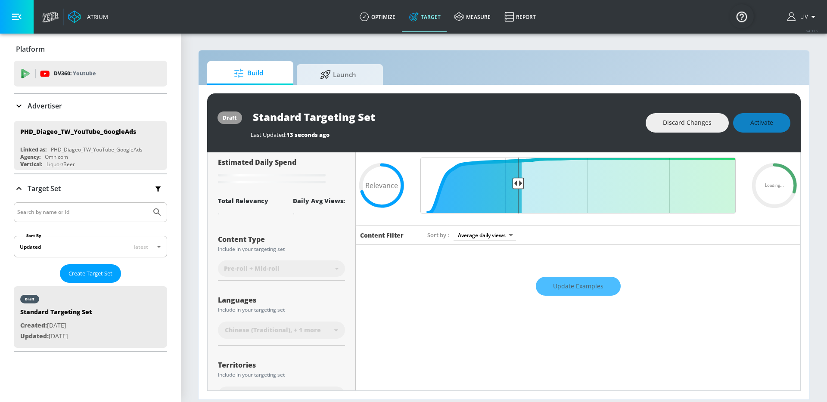
click at [593, 281] on div "Update Examples" at bounding box center [578, 286] width 444 height 30
click at [589, 284] on div "Update Examples" at bounding box center [578, 286] width 444 height 30
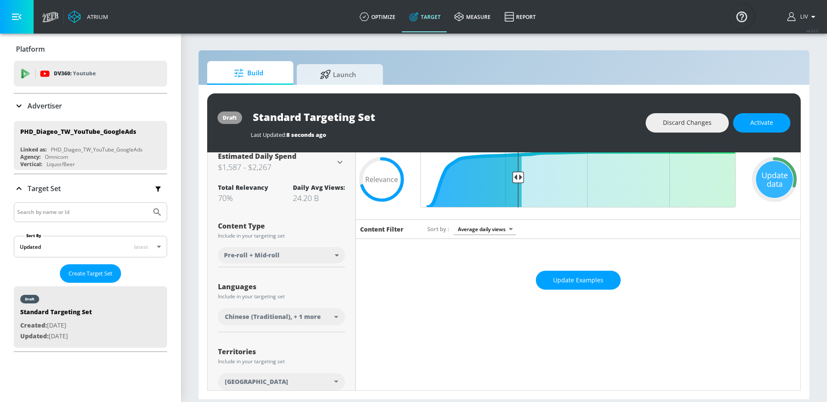
scroll to position [79, 0]
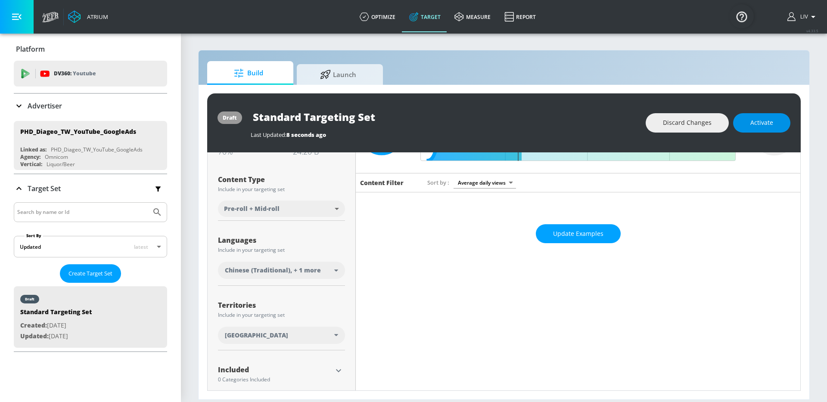
click at [759, 127] on span "Activate" at bounding box center [761, 123] width 23 height 11
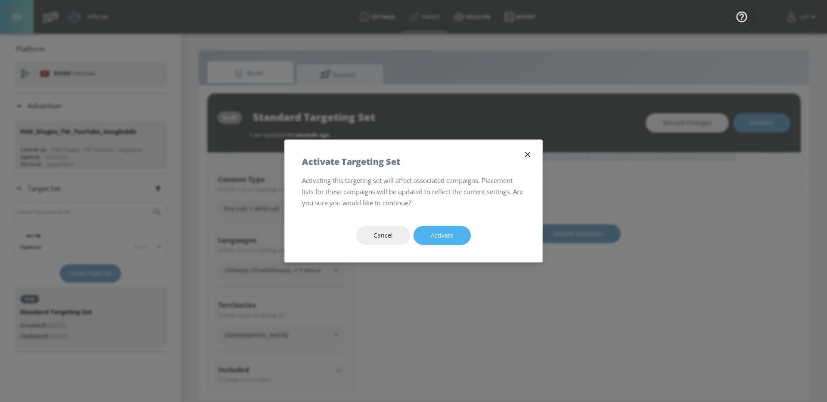
click at [451, 230] on span "Activate" at bounding box center [442, 235] width 23 height 11
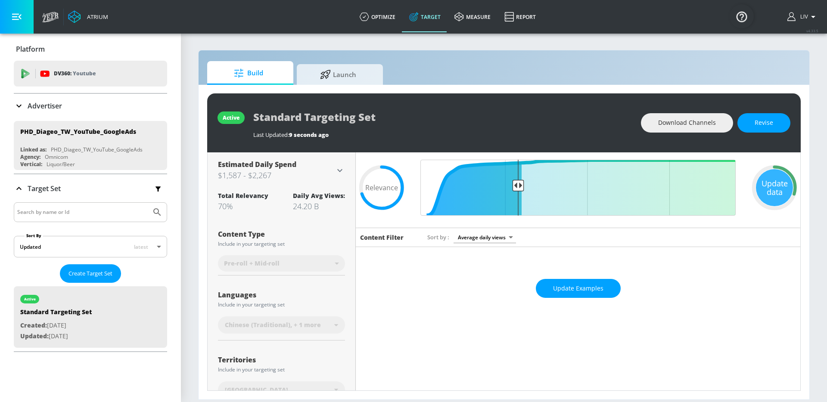
scroll to position [78, 0]
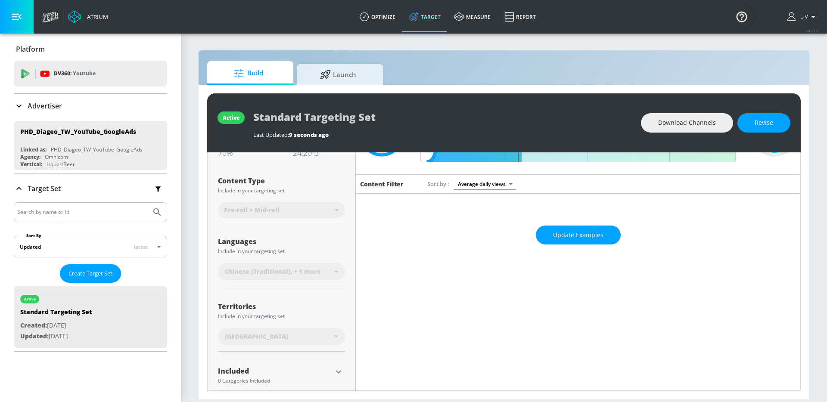
click at [84, 109] on div "Advertiser" at bounding box center [90, 106] width 153 height 10
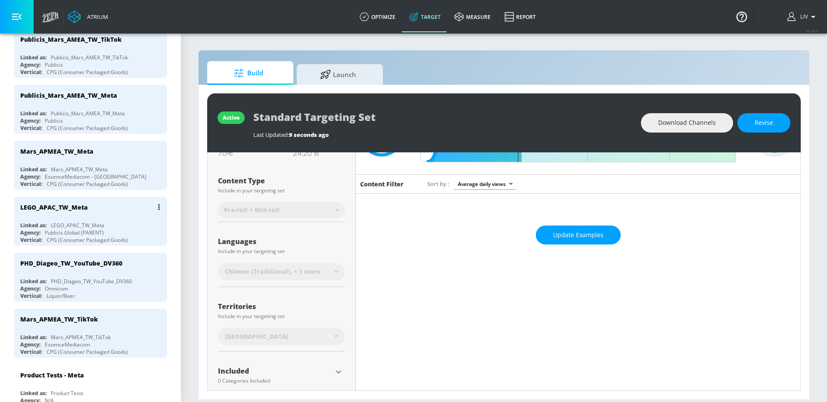
scroll to position [260, 0]
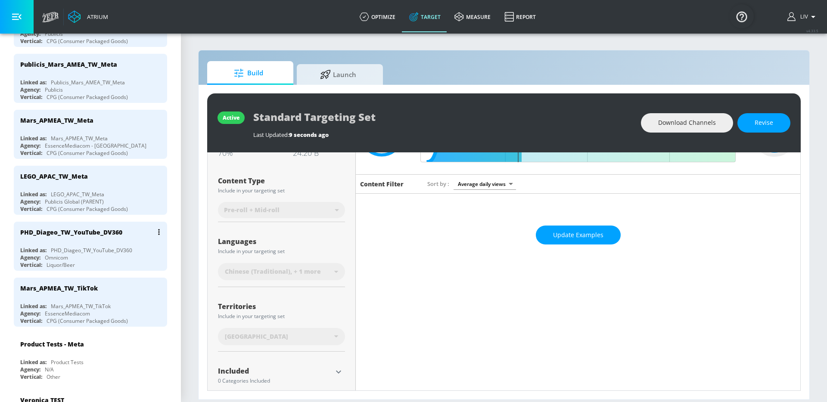
click at [117, 245] on div "PHD_Diageo_TW_YouTube_DV360 Linked as: PHD_Diageo_TW_YouTube_DV360 Agency: Omni…" at bounding box center [90, 246] width 153 height 49
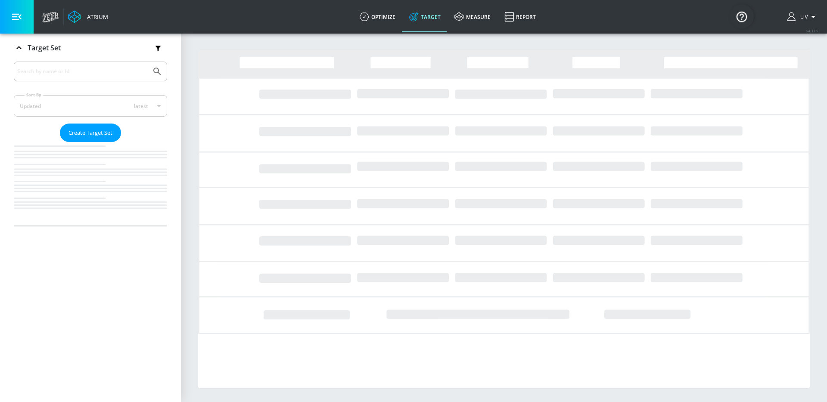
scroll to position [141, 0]
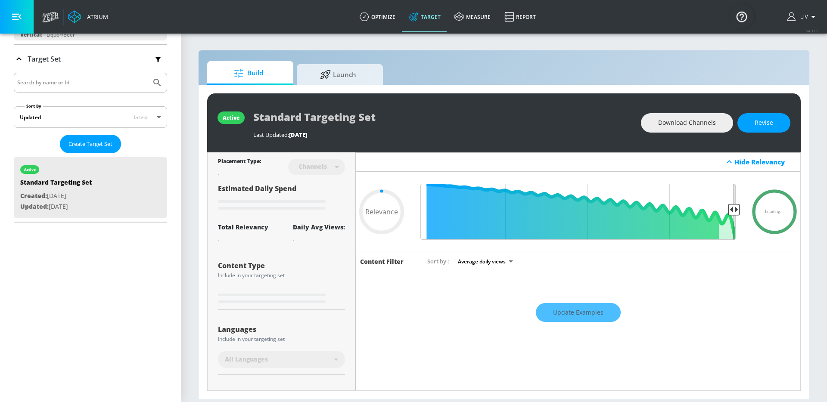
scroll to position [124, 0]
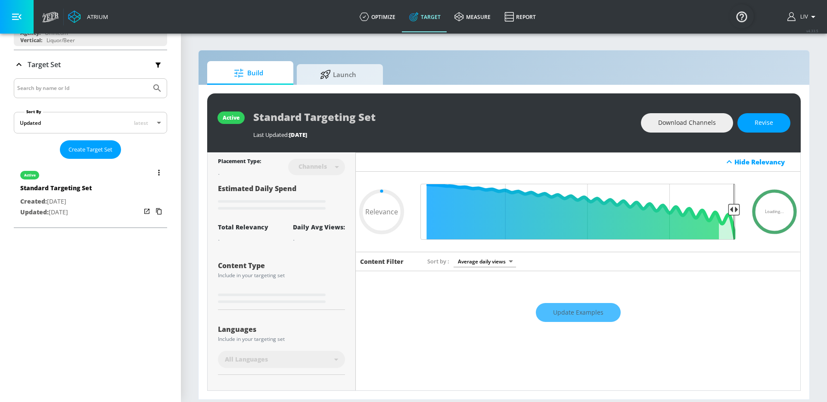
type input "0.46"
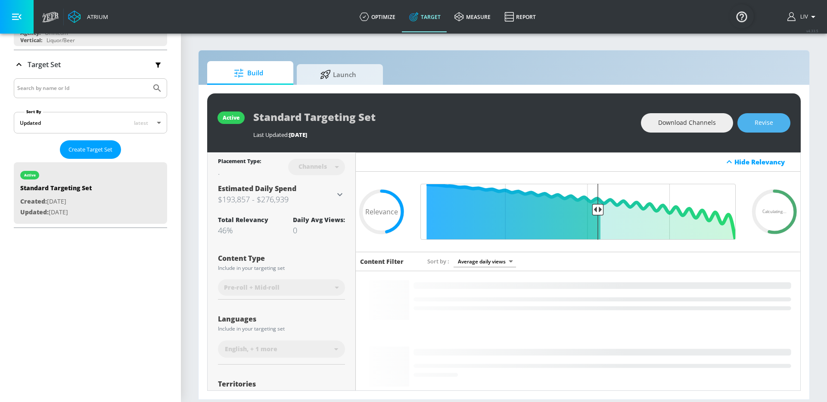
click at [767, 131] on button "Revise" at bounding box center [763, 122] width 53 height 19
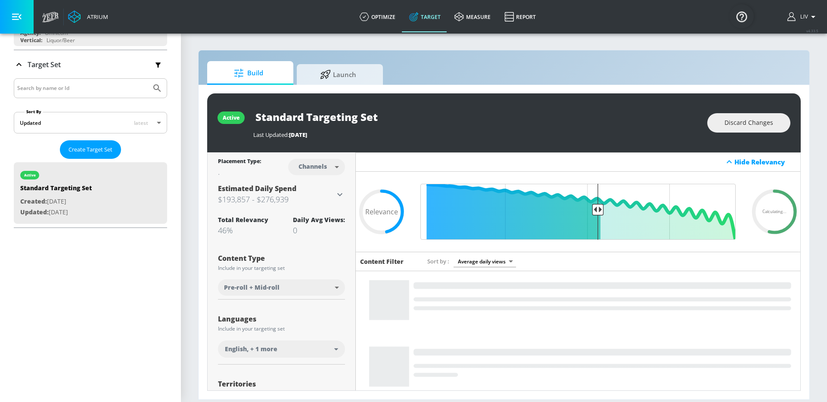
scroll to position [30, 0]
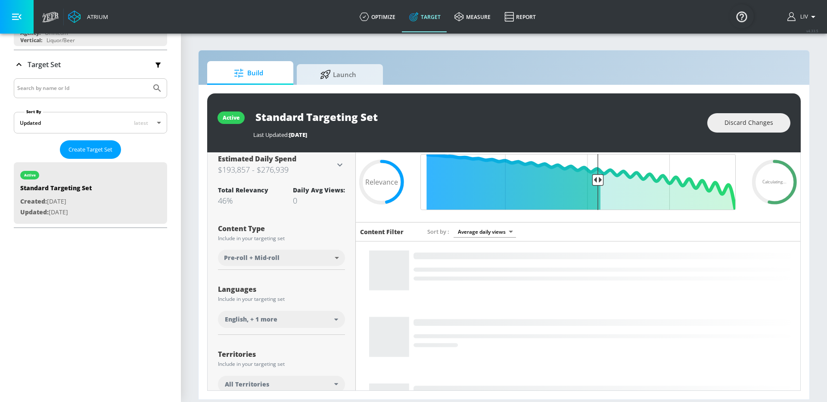
click at [312, 320] on div "English , + 1 more" at bounding box center [279, 319] width 109 height 9
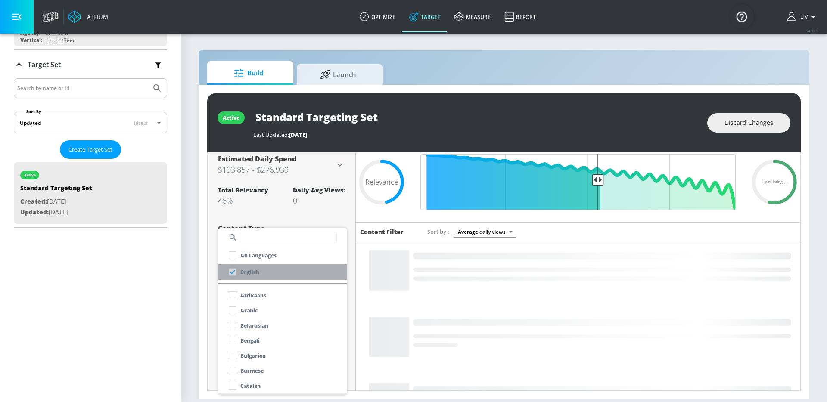
click at [270, 270] on li "English" at bounding box center [282, 272] width 129 height 16
checkbox input "false"
click at [335, 216] on div at bounding box center [413, 201] width 827 height 402
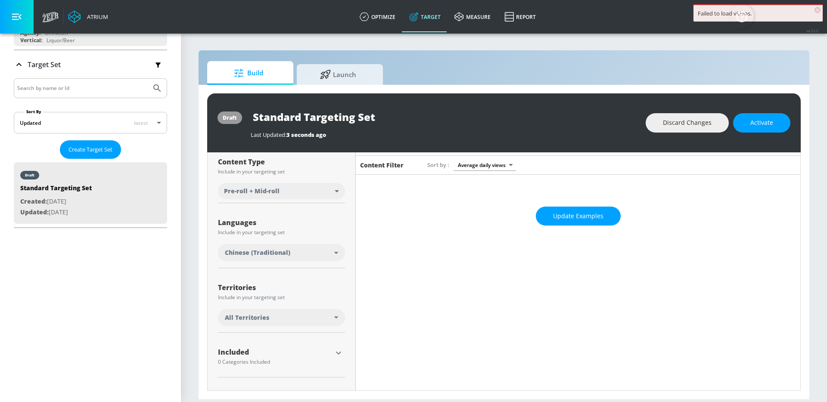
scroll to position [89, 0]
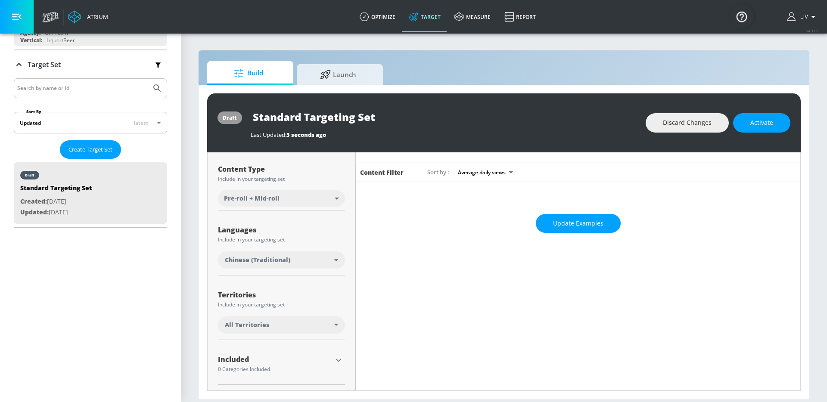
click at [311, 324] on div "All Territories" at bounding box center [279, 325] width 109 height 9
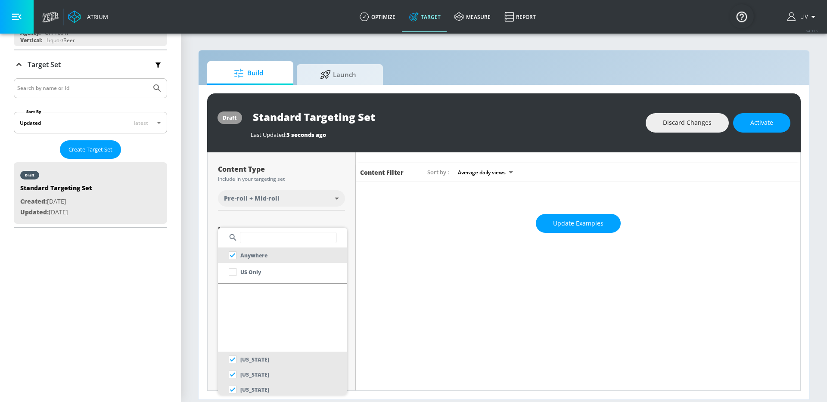
scroll to position [293, 0]
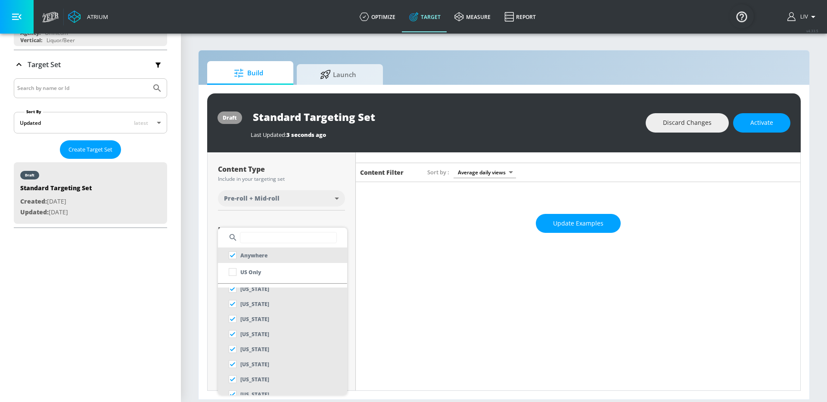
click at [292, 241] on input "text" at bounding box center [288, 237] width 97 height 11
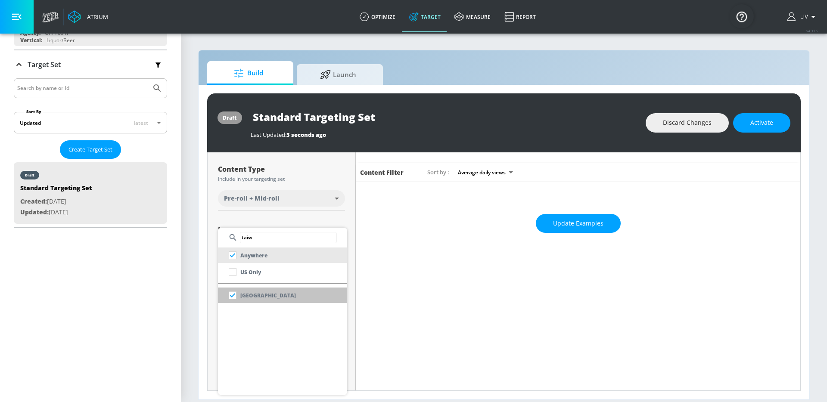
type input "taiw"
click at [291, 289] on li "[GEOGRAPHIC_DATA]" at bounding box center [282, 296] width 129 height 16
checkbox input "false"
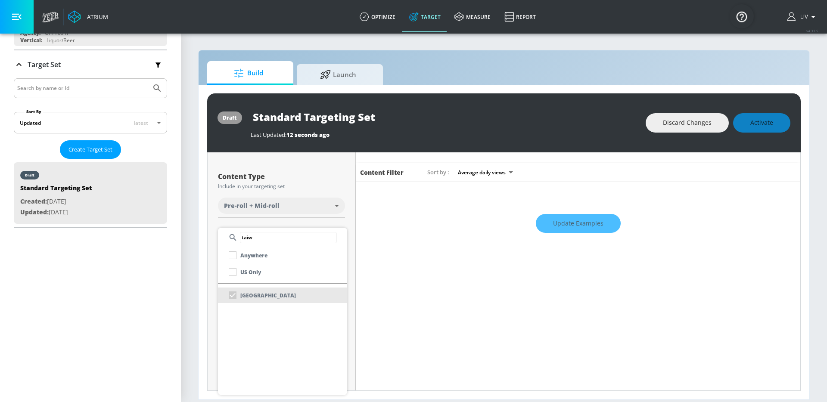
scroll to position [96, 0]
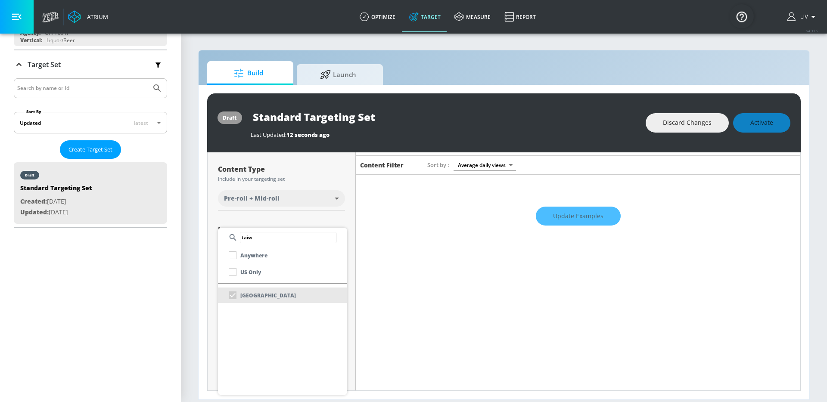
click at [348, 217] on div at bounding box center [413, 201] width 827 height 402
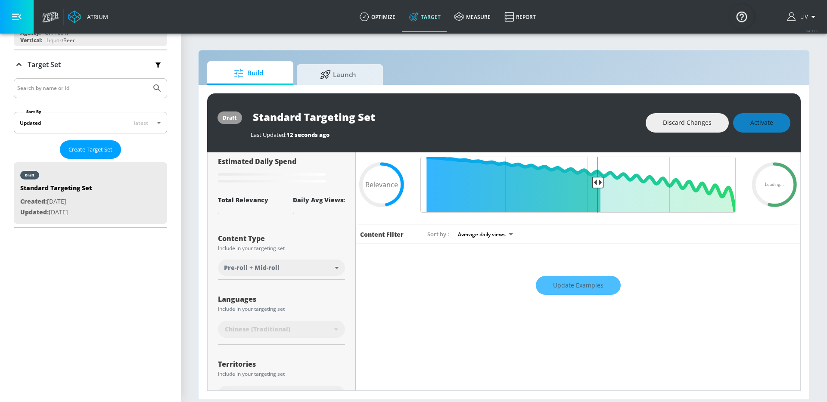
scroll to position [0, 0]
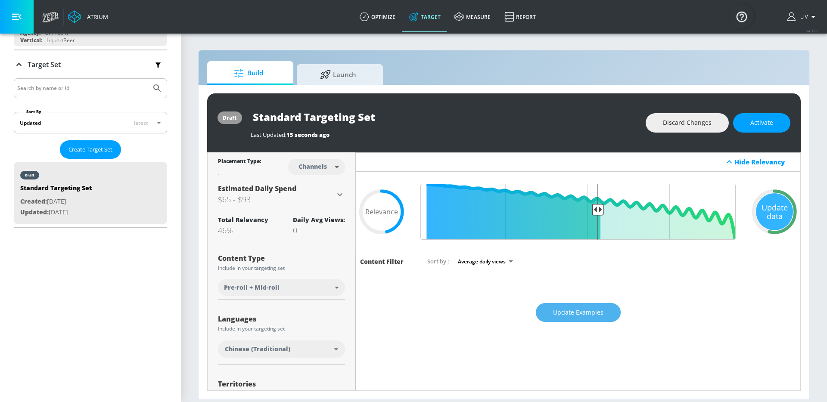
click at [597, 312] on span "Update Examples" at bounding box center [578, 312] width 50 height 11
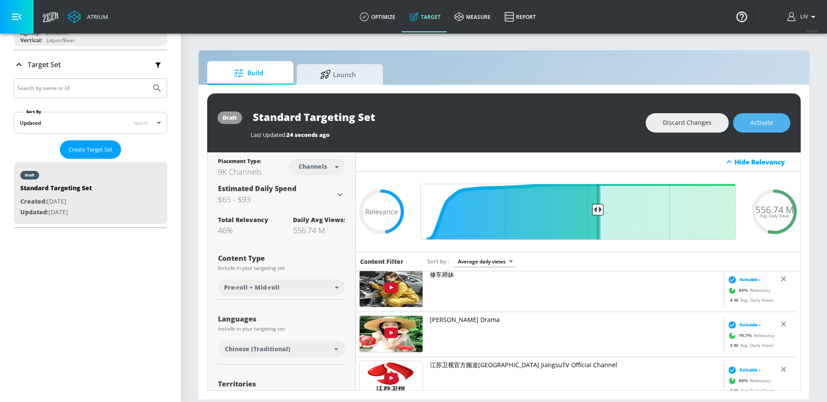
click at [766, 126] on span "Activate" at bounding box center [761, 123] width 23 height 11
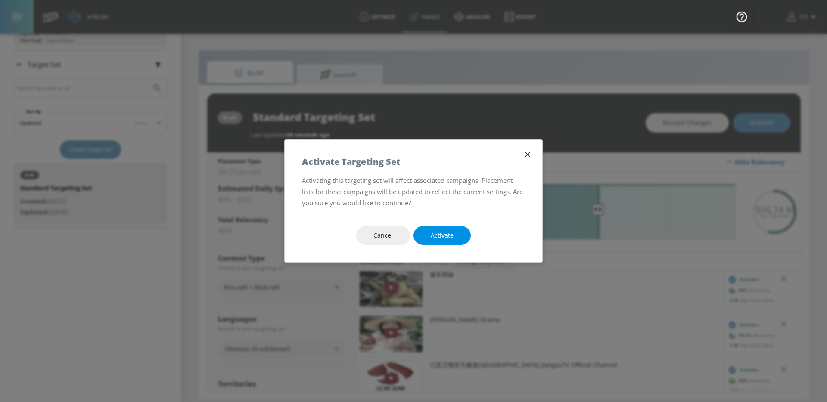
click at [459, 238] on button "Activate" at bounding box center [441, 235] width 57 height 19
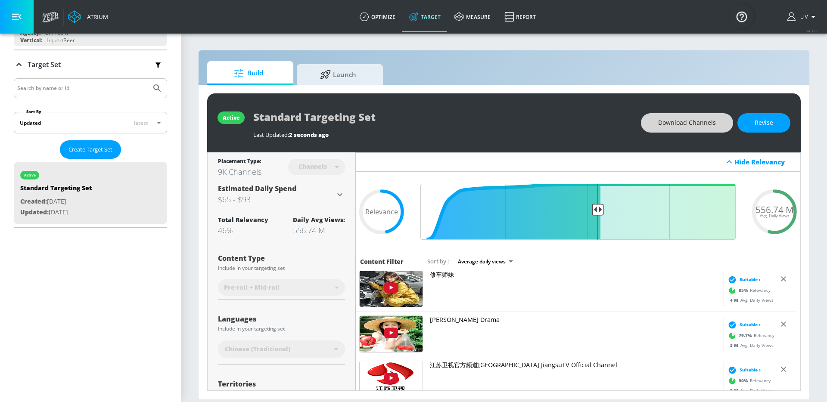
click at [705, 129] on button "Download Channels" at bounding box center [687, 122] width 92 height 19
